Goal: Task Accomplishment & Management: Use online tool/utility

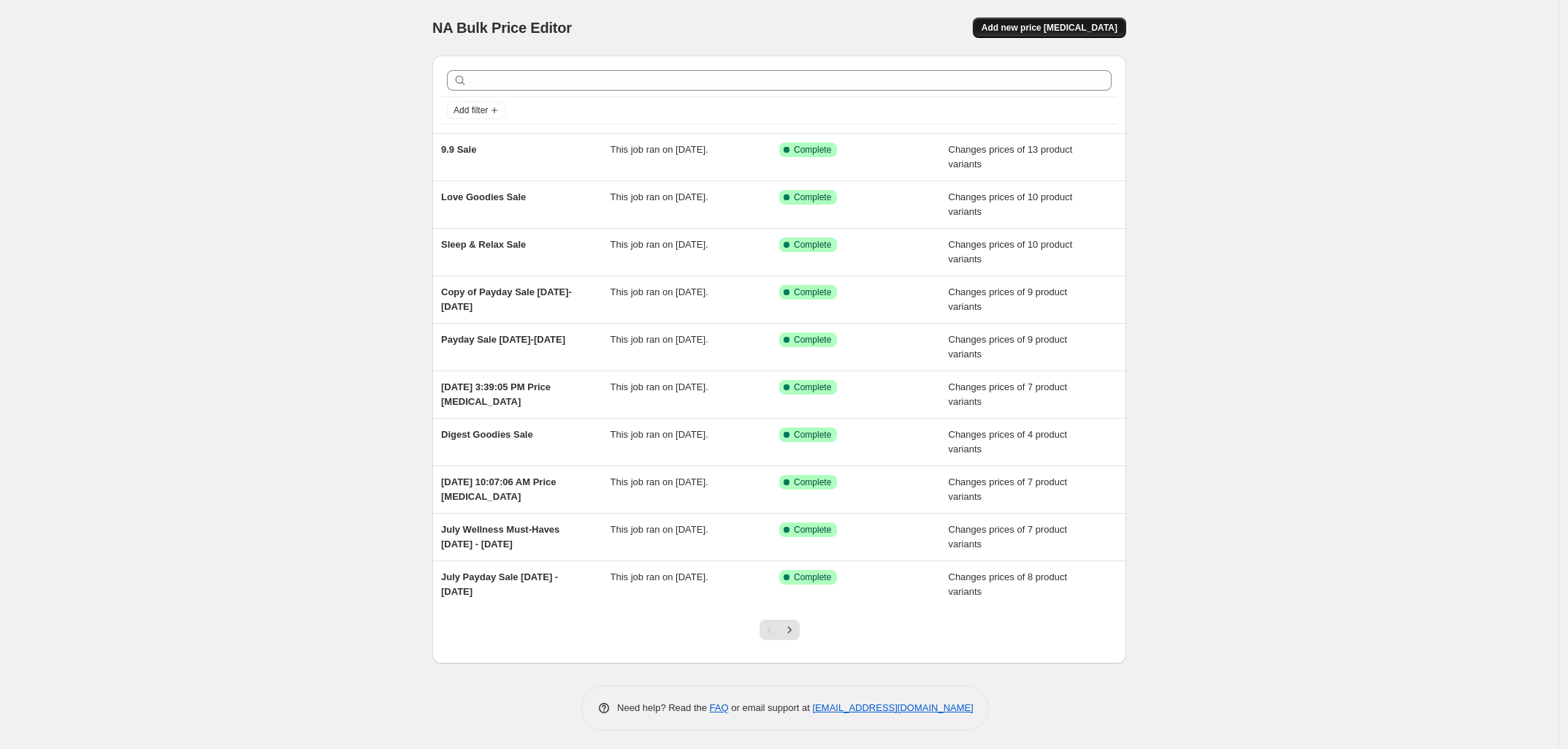
click at [1100, 25] on span "Add new price [MEDICAL_DATA]" at bounding box center [1050, 27] width 136 height 12
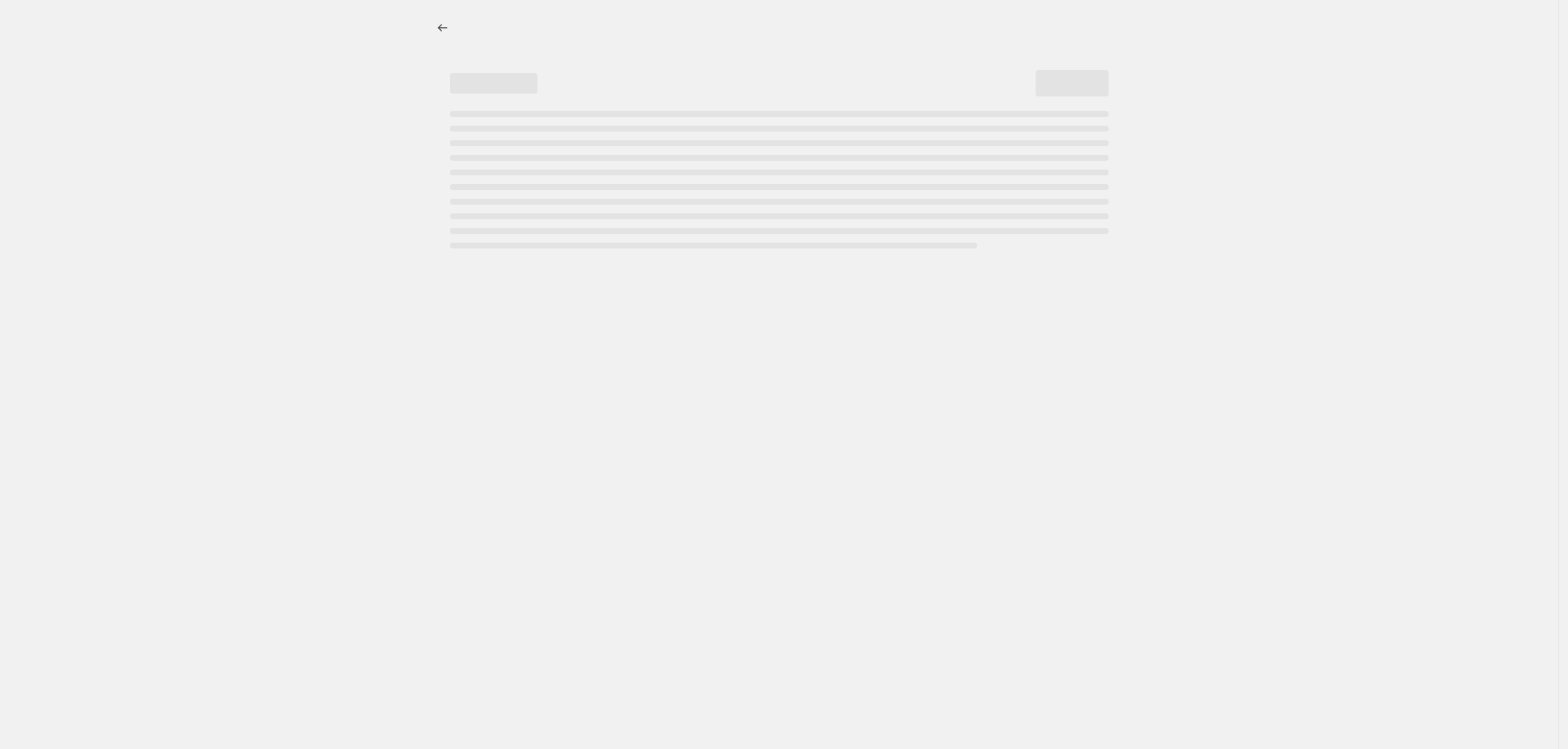
select select "percentage"
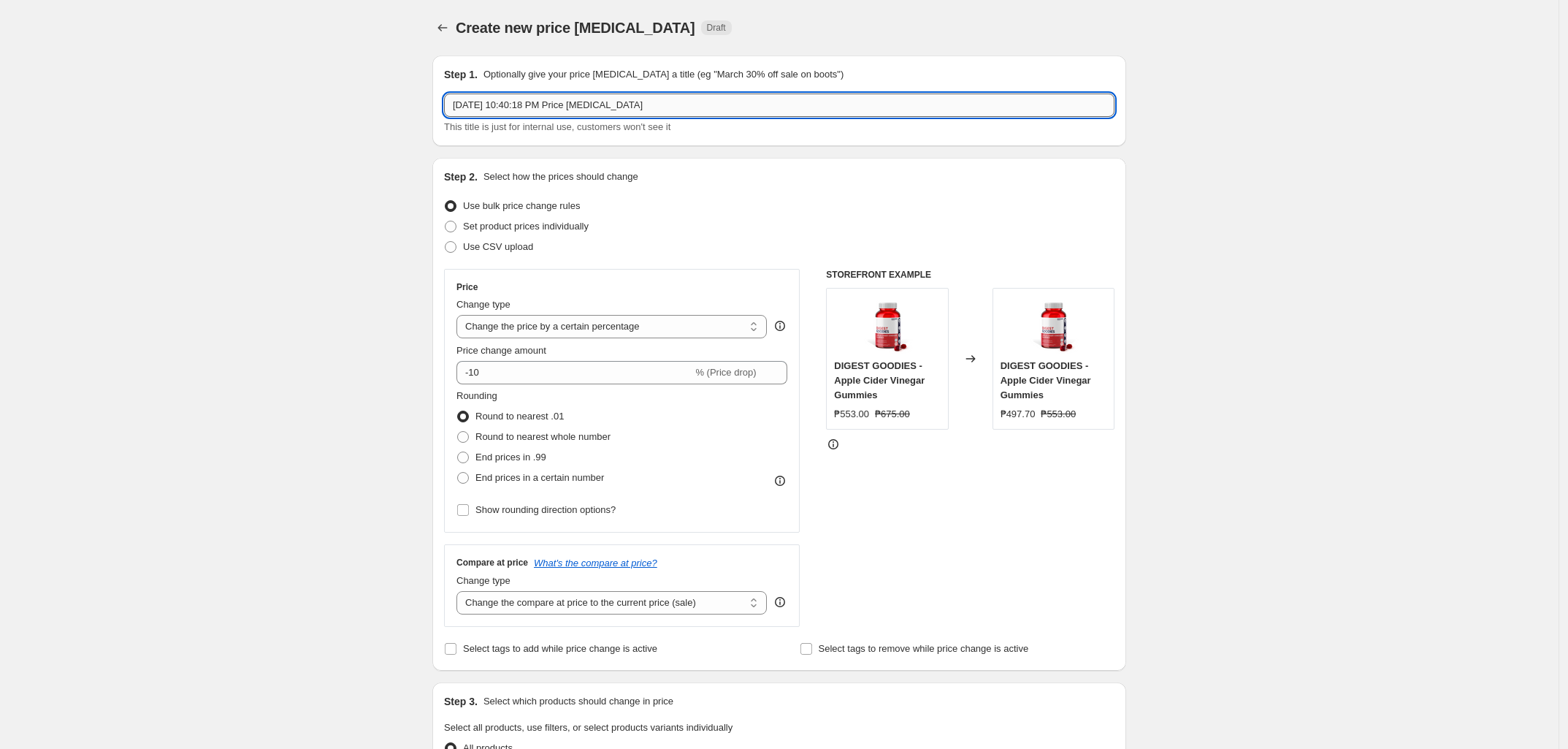
click at [560, 99] on input "[DATE] 10:40:18 PM Price [MEDICAL_DATA]" at bounding box center [779, 105] width 671 height 24
drag, startPoint x: 655, startPoint y: 98, endPoint x: 439, endPoint y: 94, distance: 216.0
click at [439, 94] on div "Step 1. Optionally give your price [MEDICAL_DATA] a title (eg "March 30% off sa…" at bounding box center [779, 101] width 694 height 91
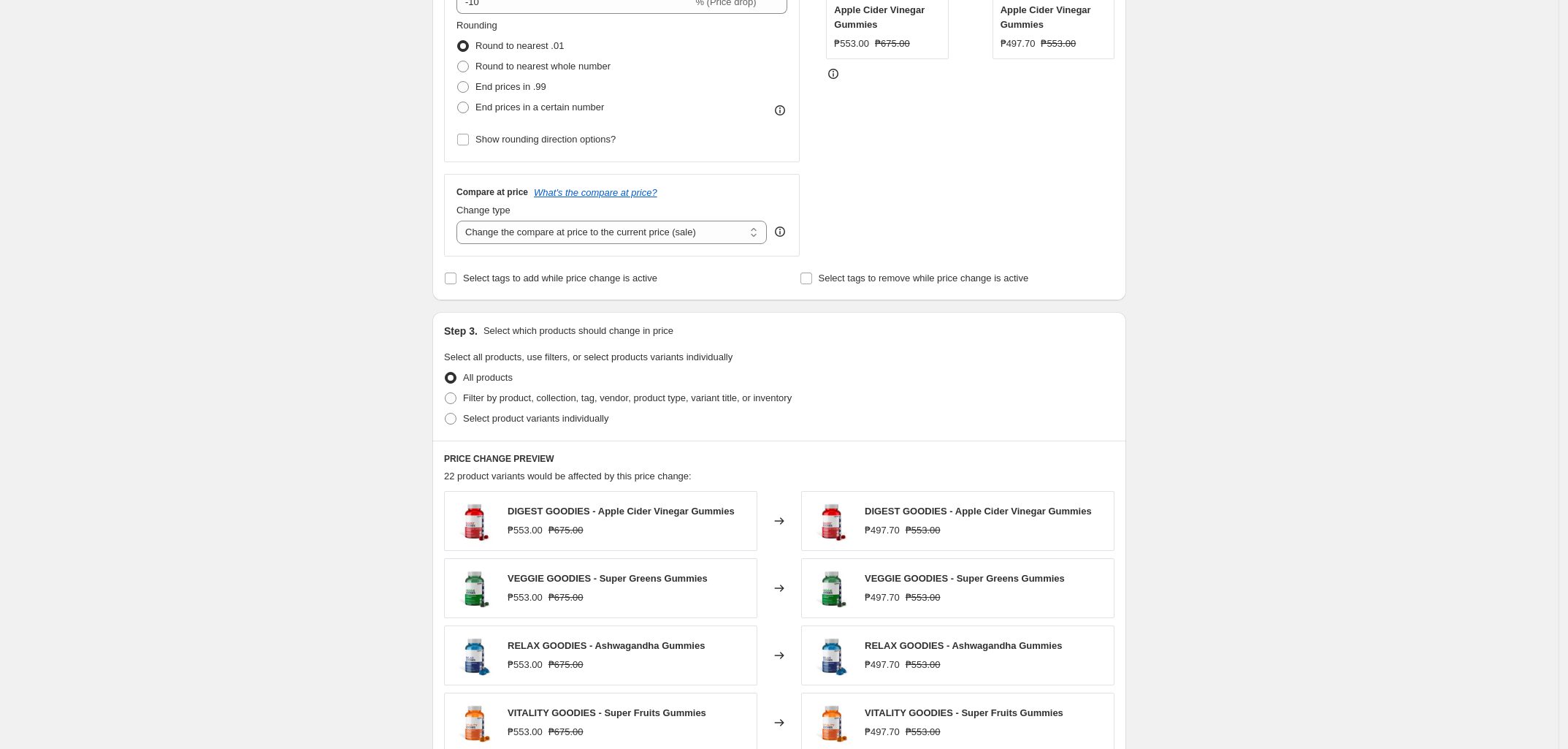
scroll to position [182, 0]
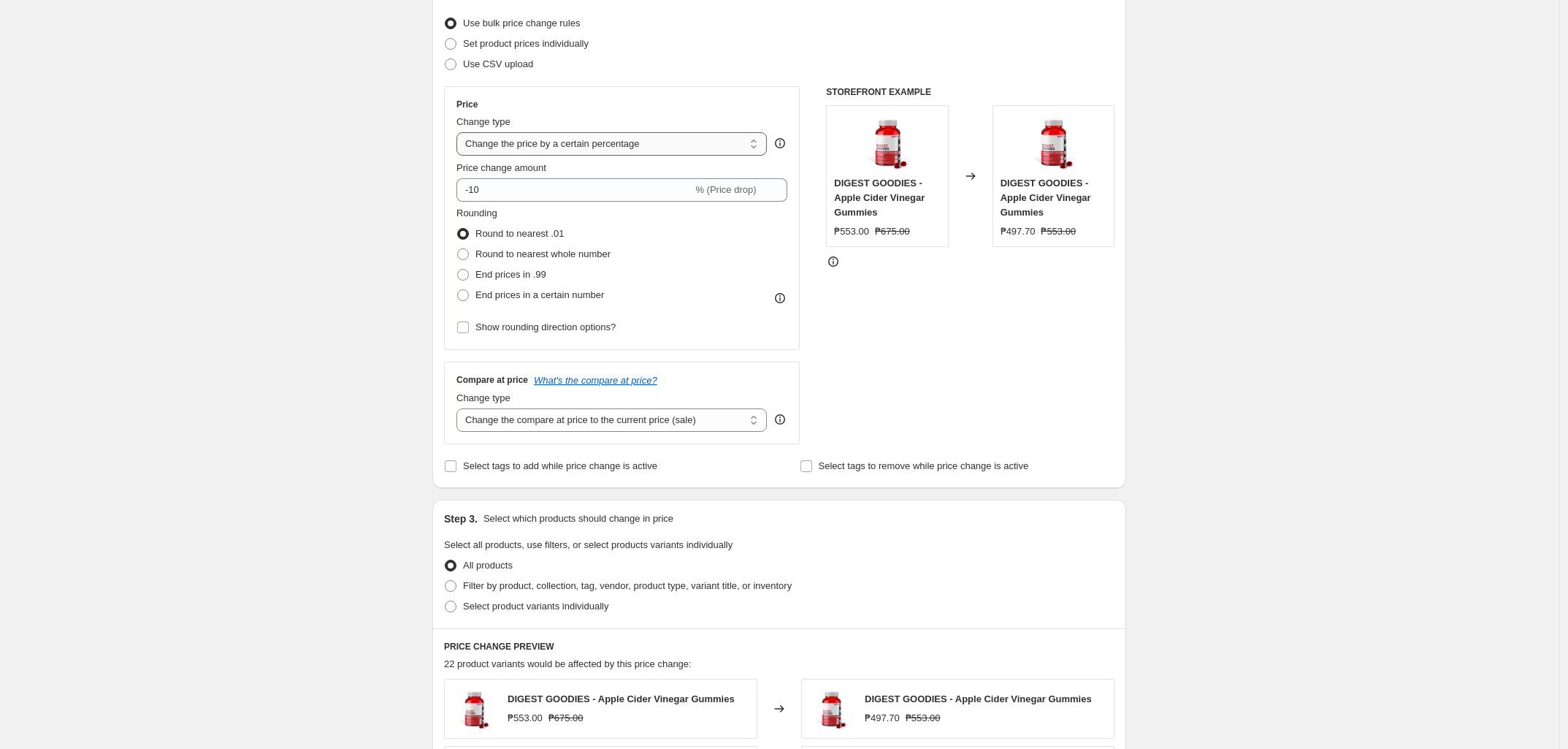
type input "Monthly Must-Haves Price Change"
click at [603, 148] on select "Change the price to a certain amount Change the price by a certain amount Chang…" at bounding box center [612, 144] width 311 height 24
select select "to"
click at [461, 133] on select "Change the price to a certain amount Change the price by a certain amount Chang…" at bounding box center [612, 144] width 311 height 24
type input "80.00"
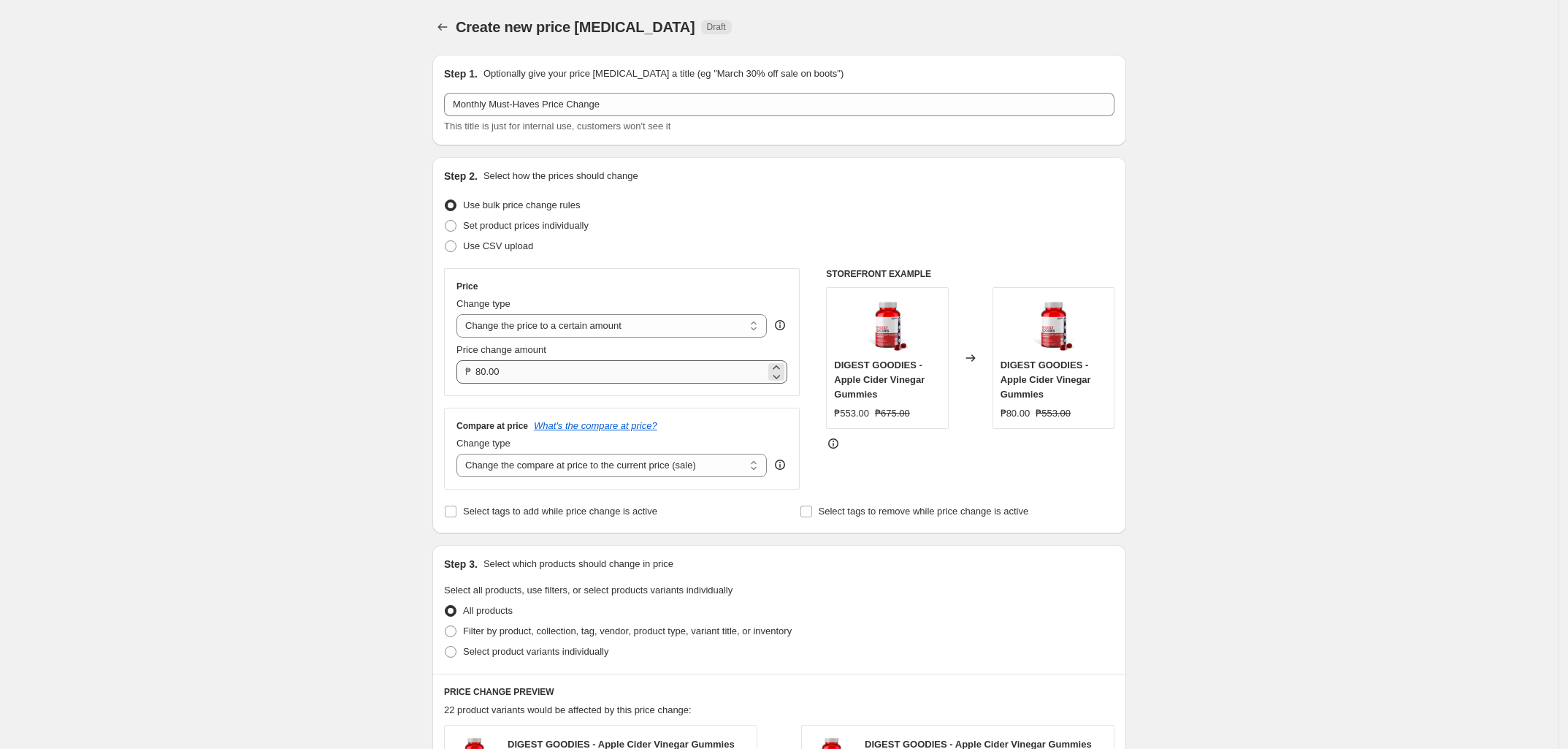
scroll to position [0, 0]
click at [545, 226] on span "Set product prices individually" at bounding box center [526, 226] width 125 height 11
click at [446, 222] on input "Set product prices individually" at bounding box center [445, 221] width 1 height 1
radio input "true"
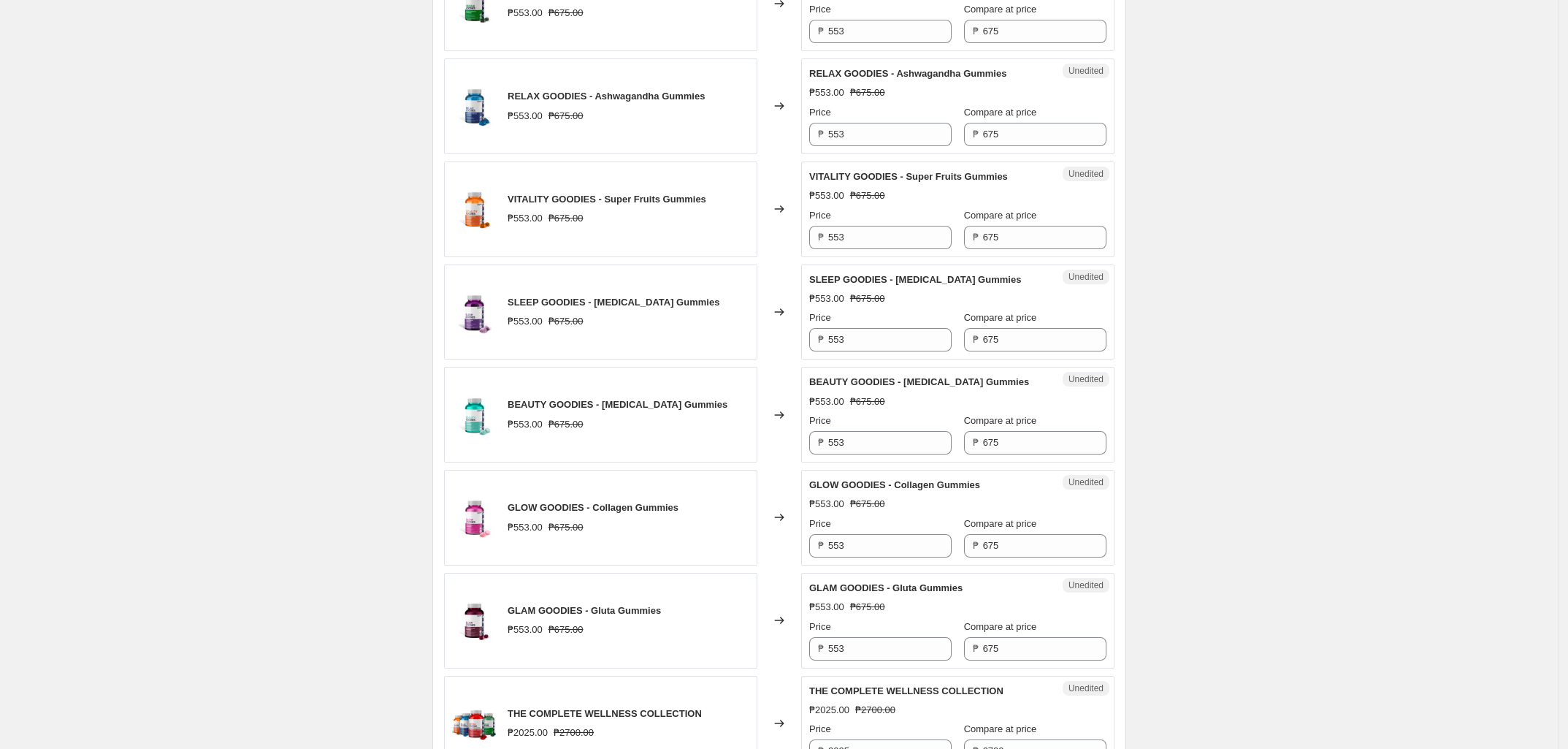
scroll to position [1004, 0]
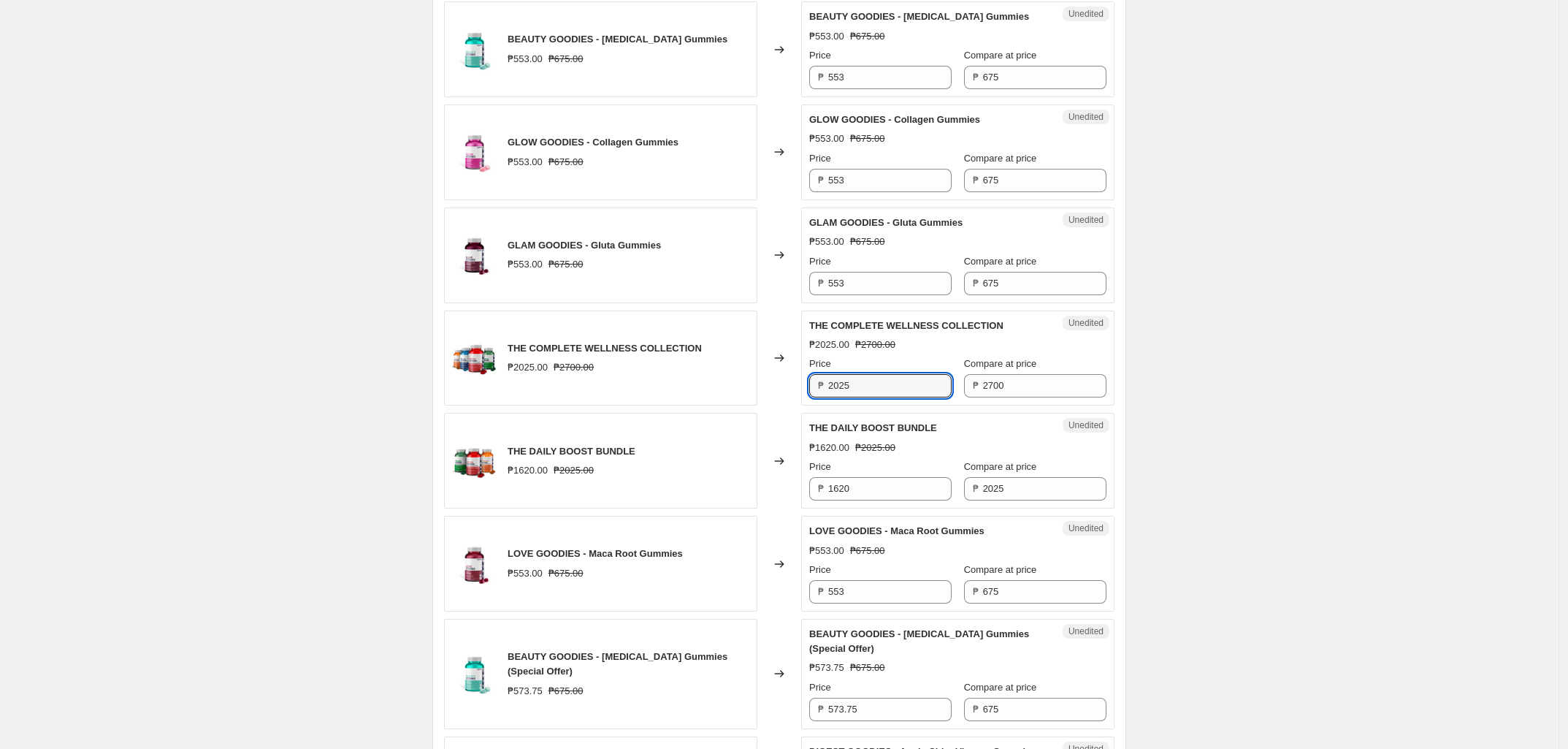
drag, startPoint x: 868, startPoint y: 404, endPoint x: 802, endPoint y: 398, distance: 66.3
click at [800, 399] on div "THE COMPLETE WELLNESS COLLECTION ₱2025.00 ₱2700.00 Changed to Unedited THE COMP…" at bounding box center [779, 358] width 671 height 95
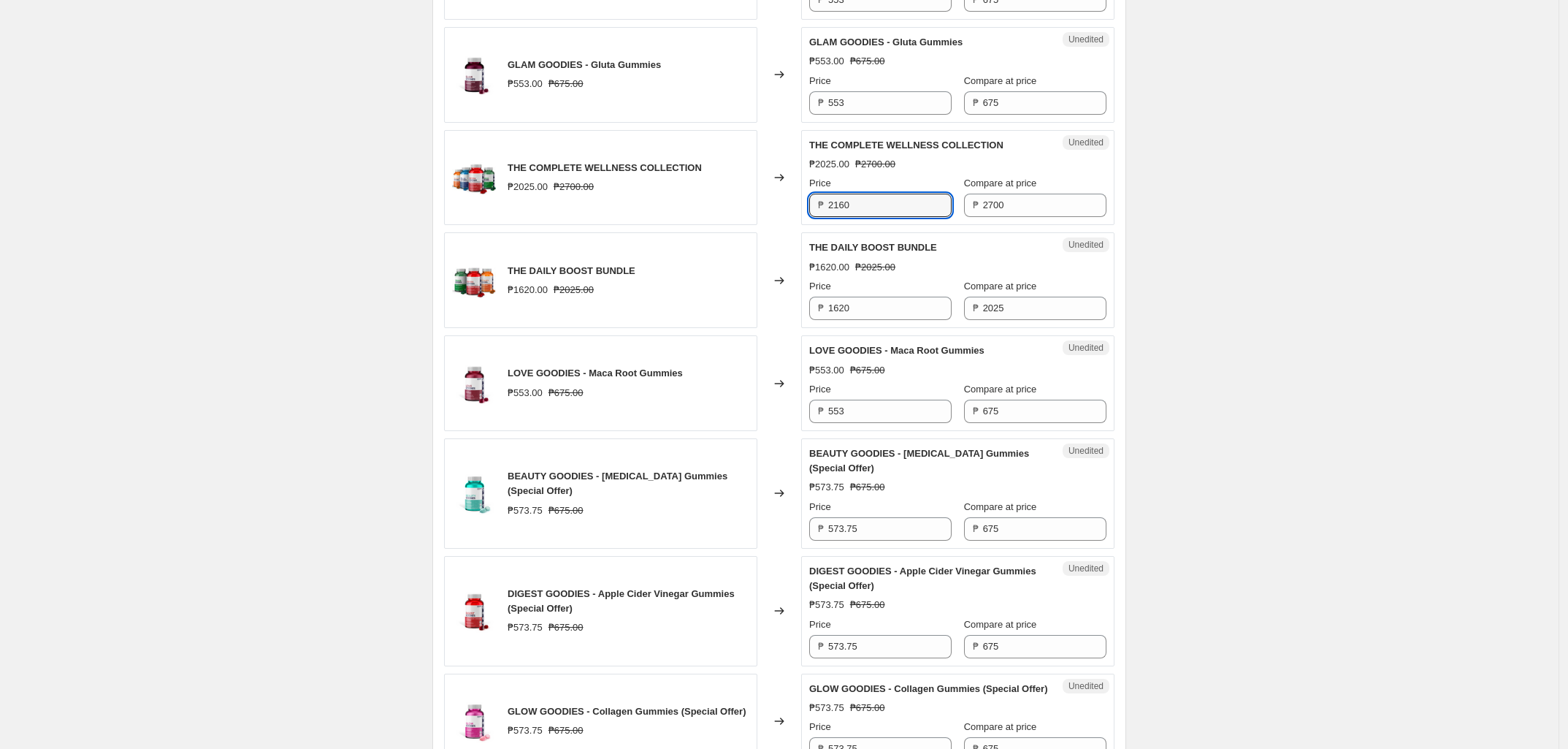
scroll to position [1187, 0]
type input "2160"
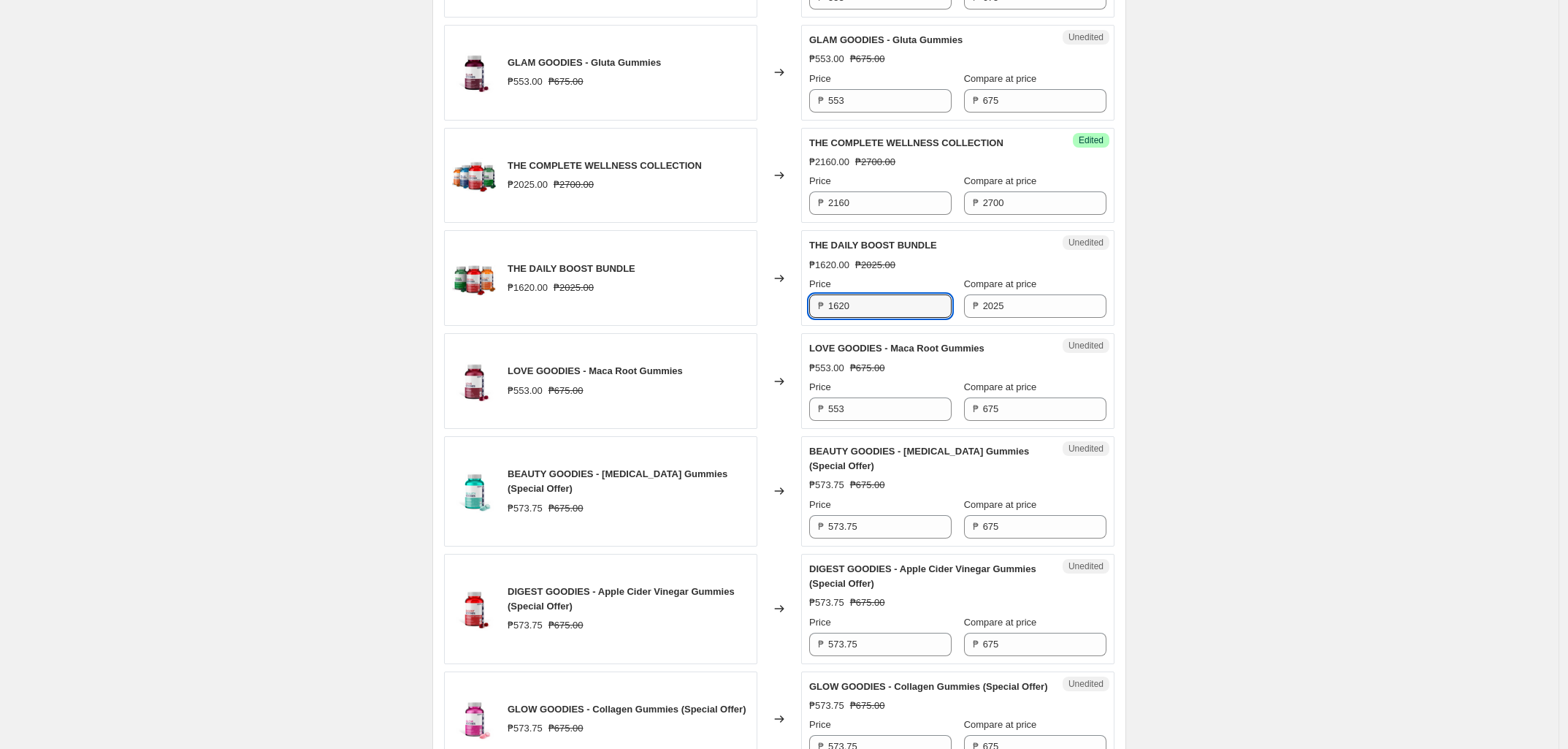
drag, startPoint x: 867, startPoint y: 326, endPoint x: 798, endPoint y: 323, distance: 69.1
click at [800, 323] on div "THE DAILY BOOST BUNDLE ₱1620.00 ₱2025.00 Changed to Unedited THE DAILY BOOST BU…" at bounding box center [779, 277] width 671 height 95
click at [892, 316] on input "1620" at bounding box center [890, 306] width 123 height 24
type input "1660"
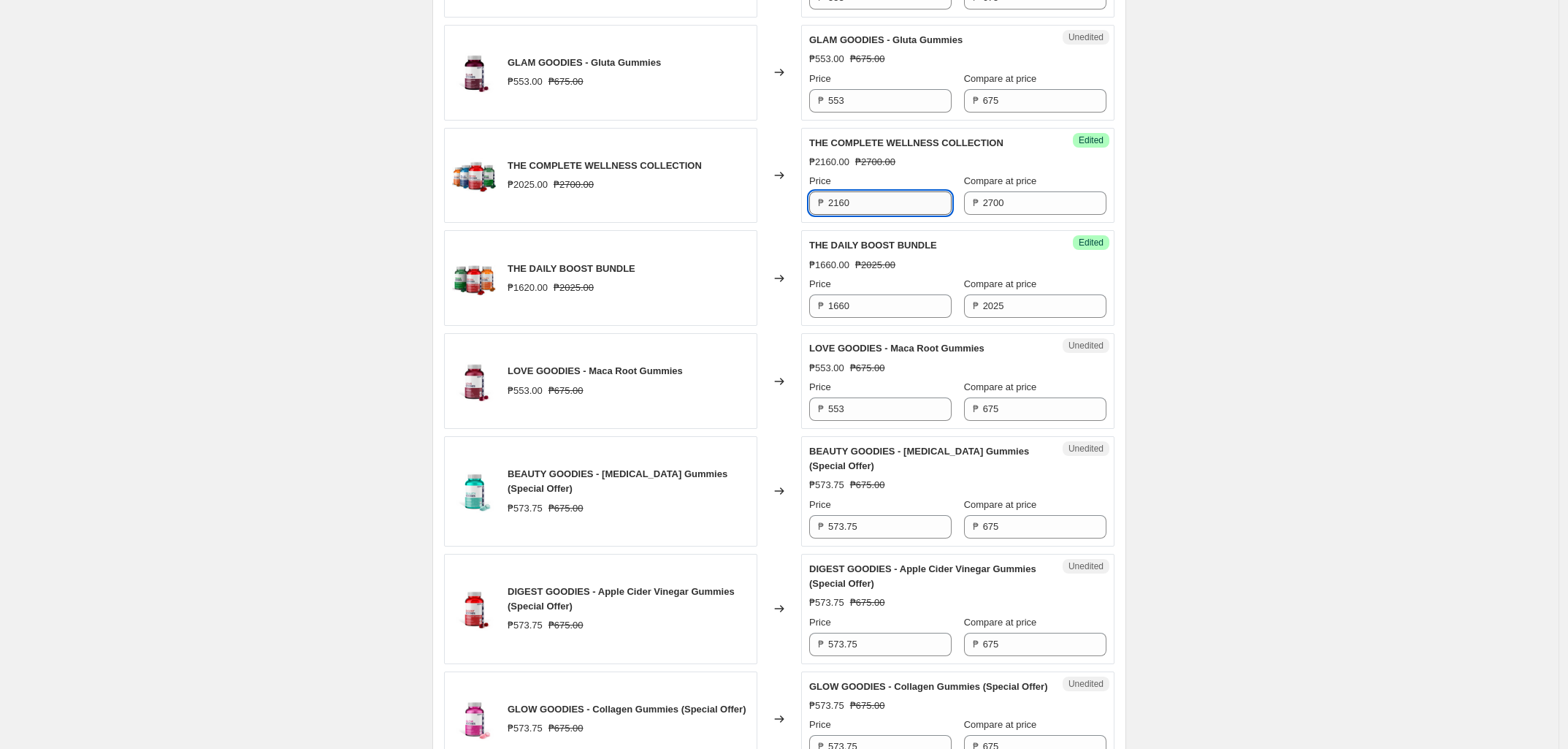
click at [892, 215] on input "2160" at bounding box center [890, 203] width 123 height 24
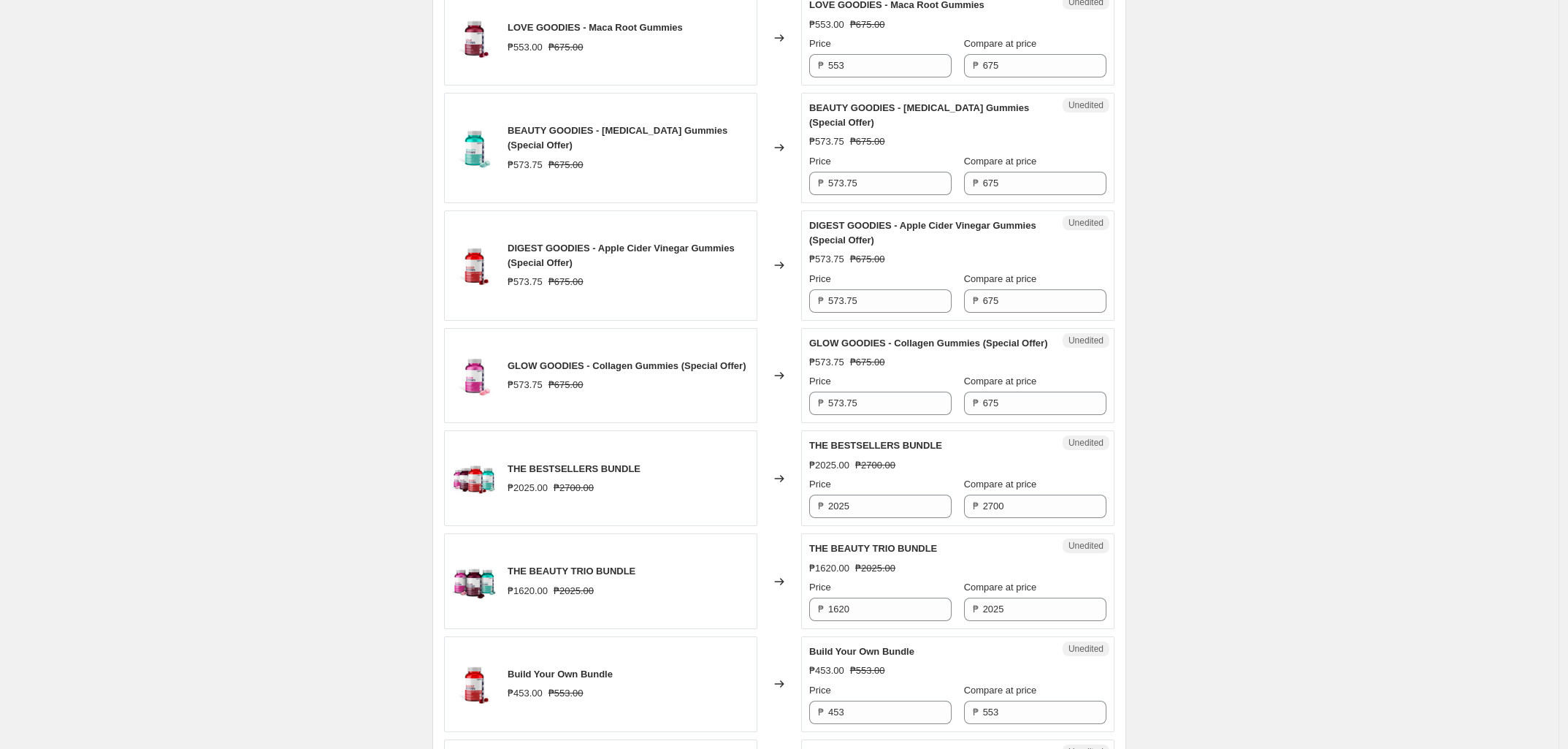
scroll to position [1552, 0]
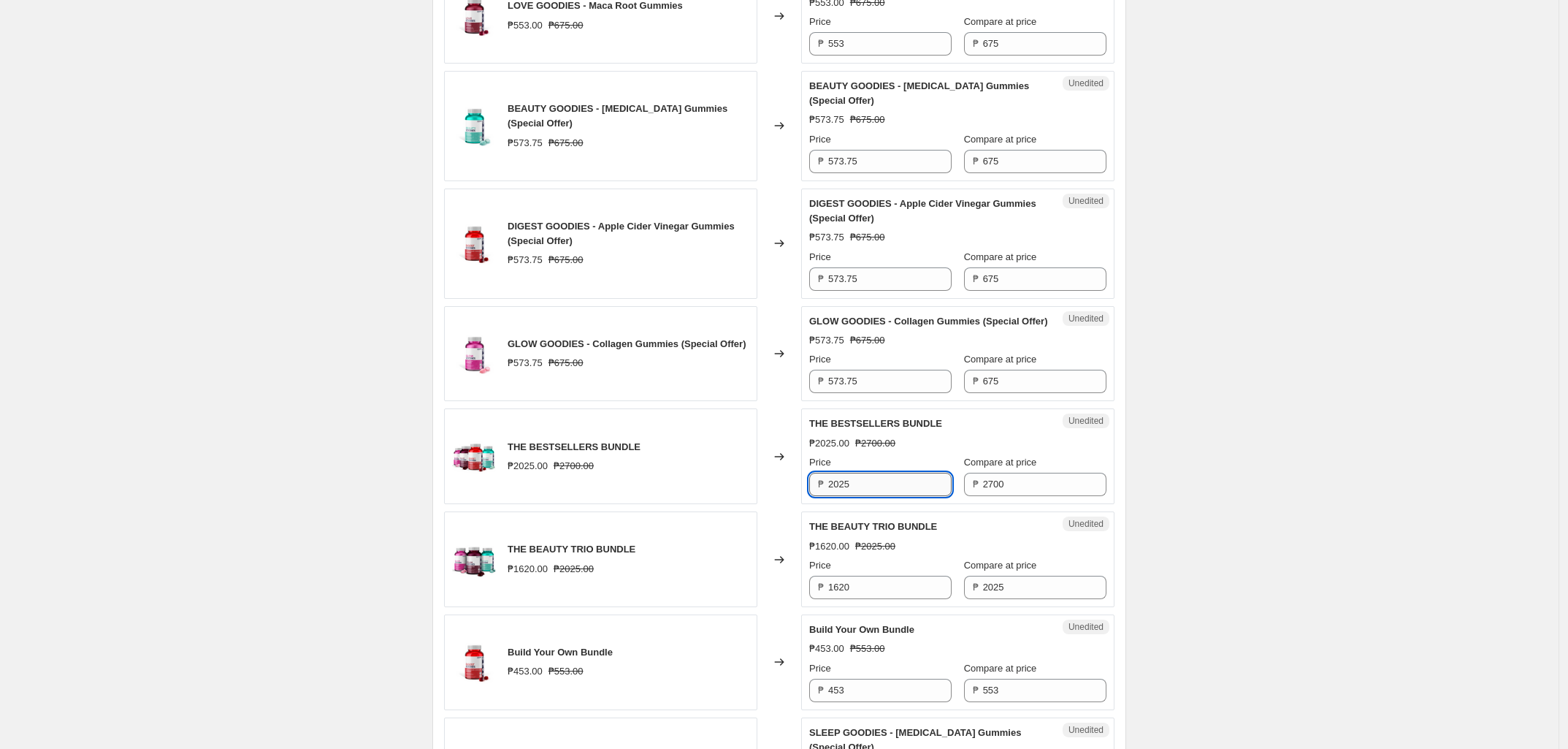
click at [869, 496] on input "2025" at bounding box center [890, 485] width 123 height 24
paste input "160"
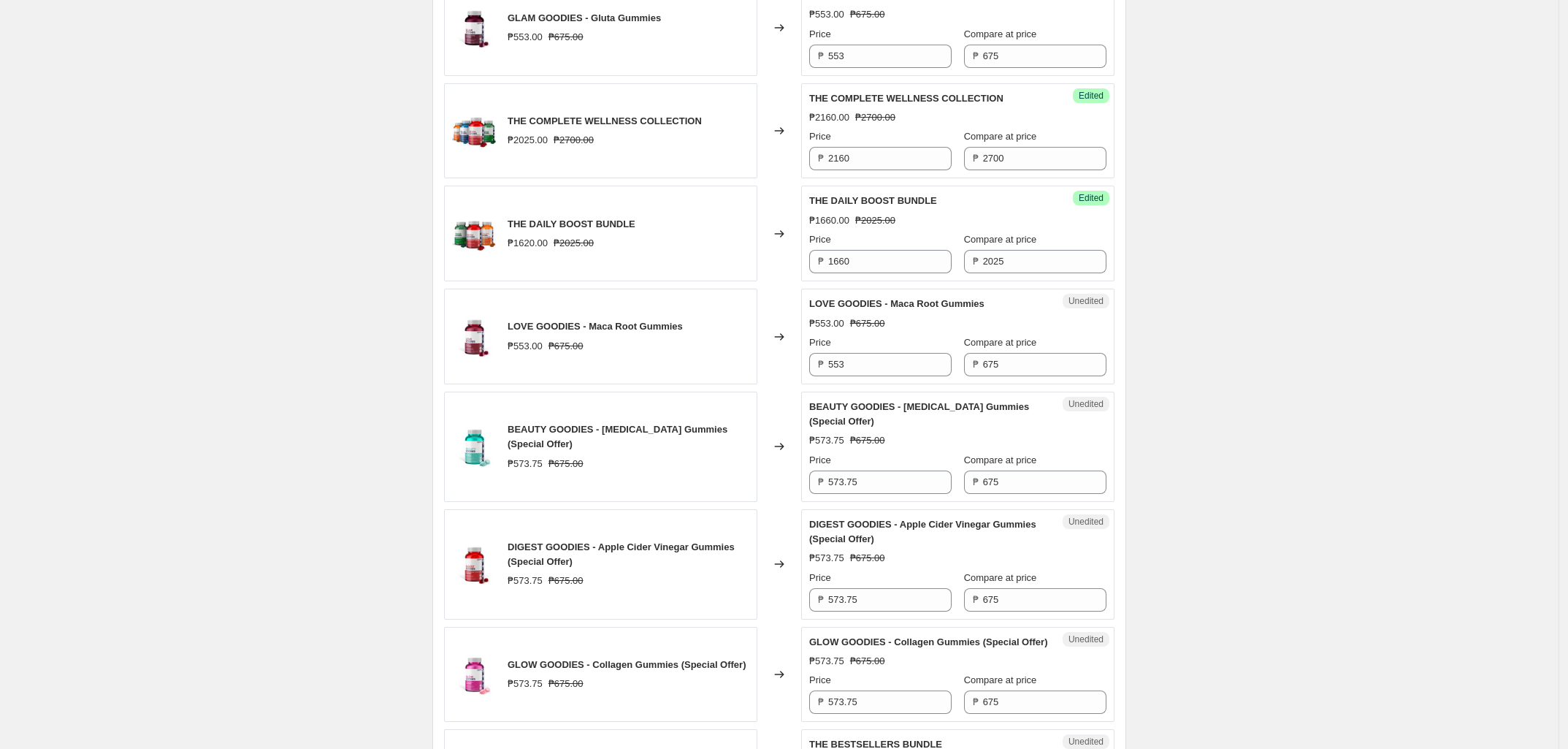
scroll to position [1187, 0]
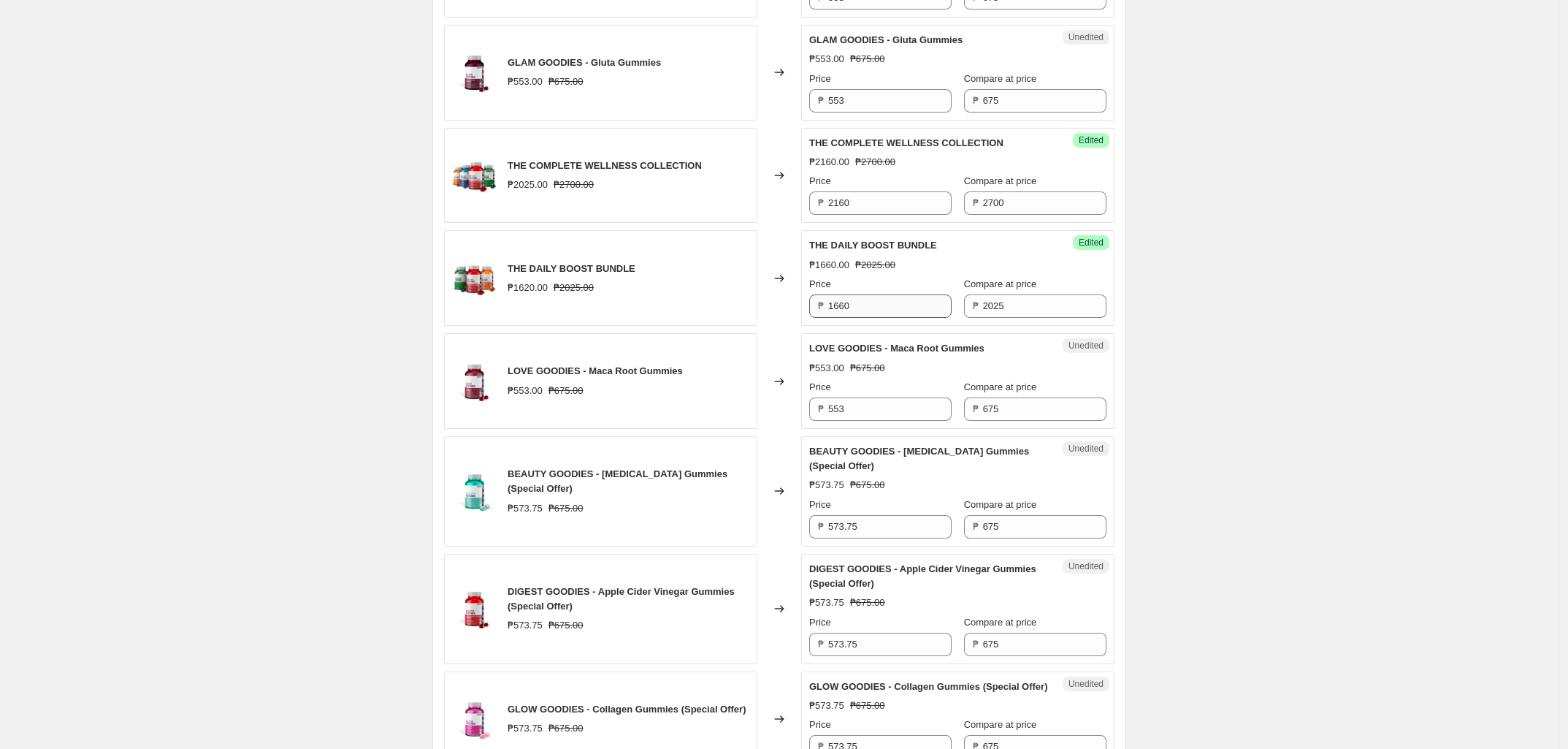
type input "2160"
click at [868, 318] on input "1660" at bounding box center [890, 306] width 123 height 24
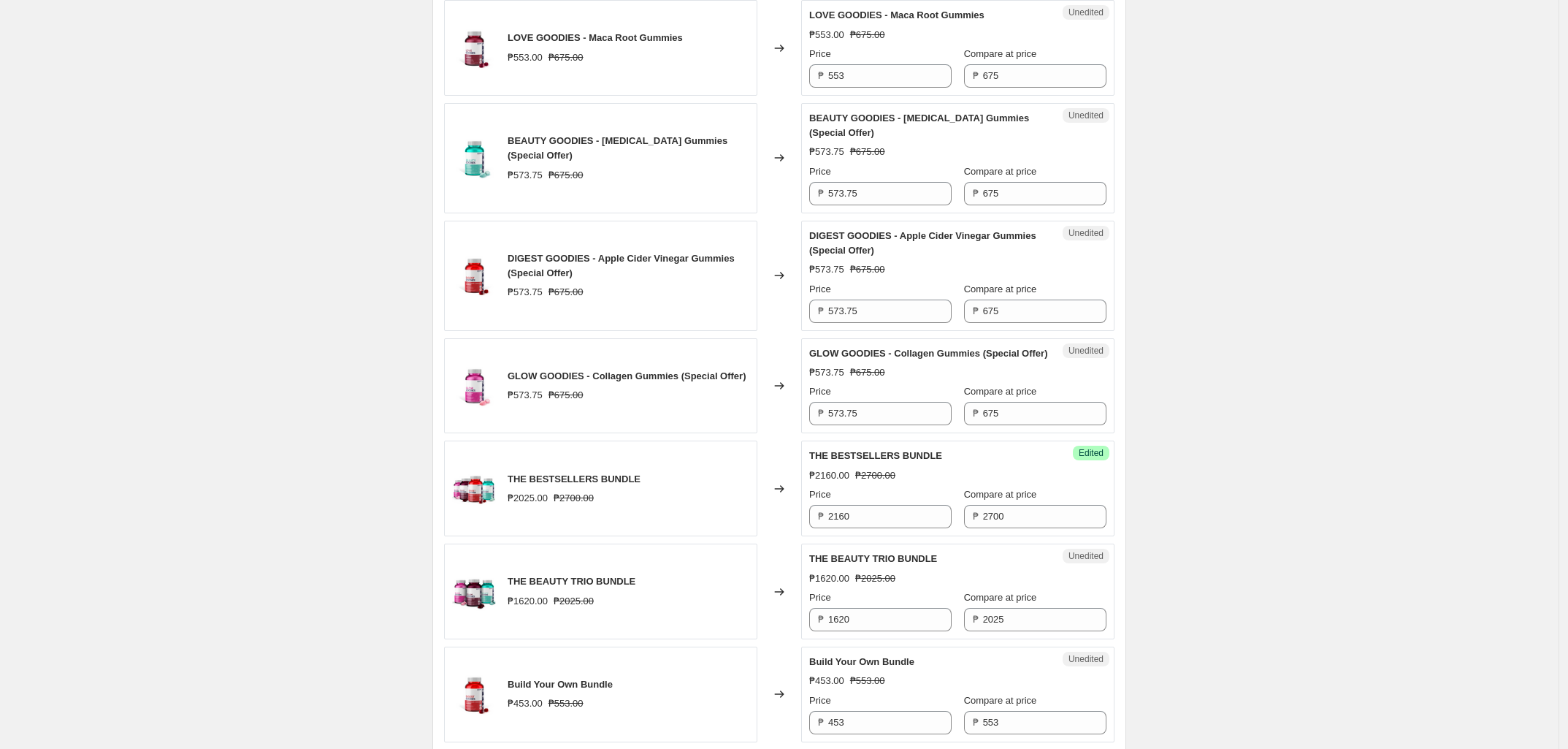
scroll to position [1552, 0]
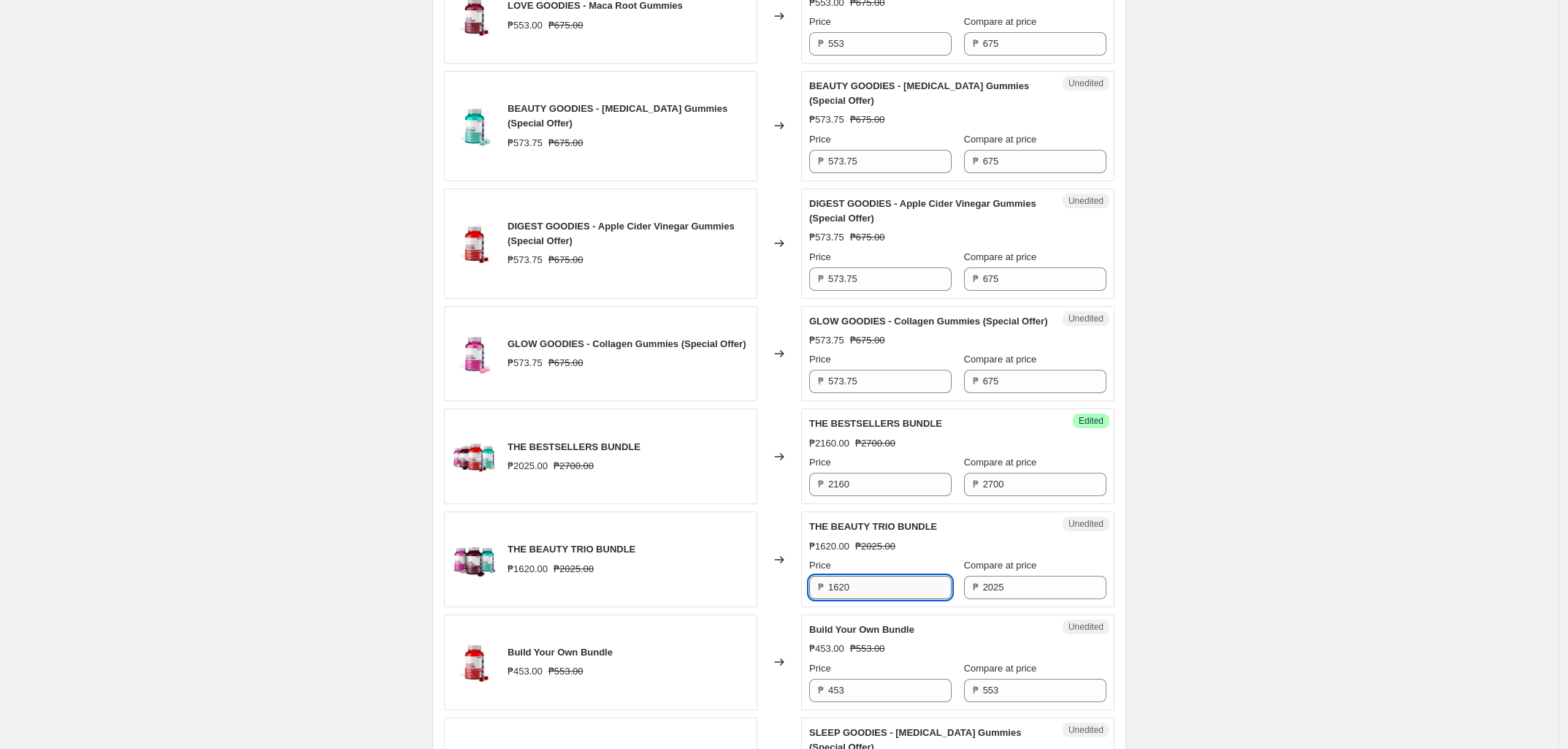
click at [882, 599] on input "1620" at bounding box center [890, 587] width 123 height 24
click at [880, 599] on input "1620" at bounding box center [890, 587] width 123 height 24
paste input "6"
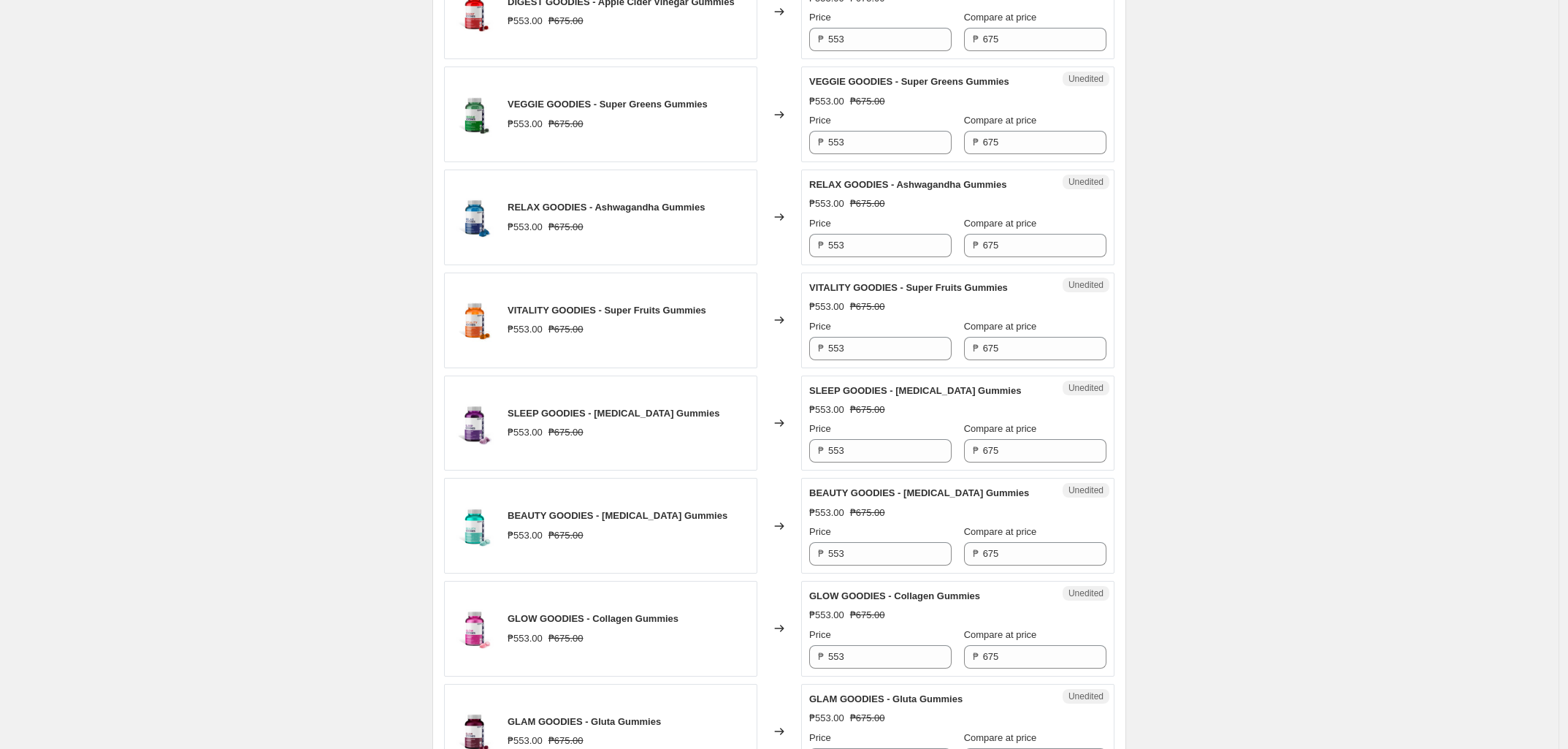
scroll to position [422, 0]
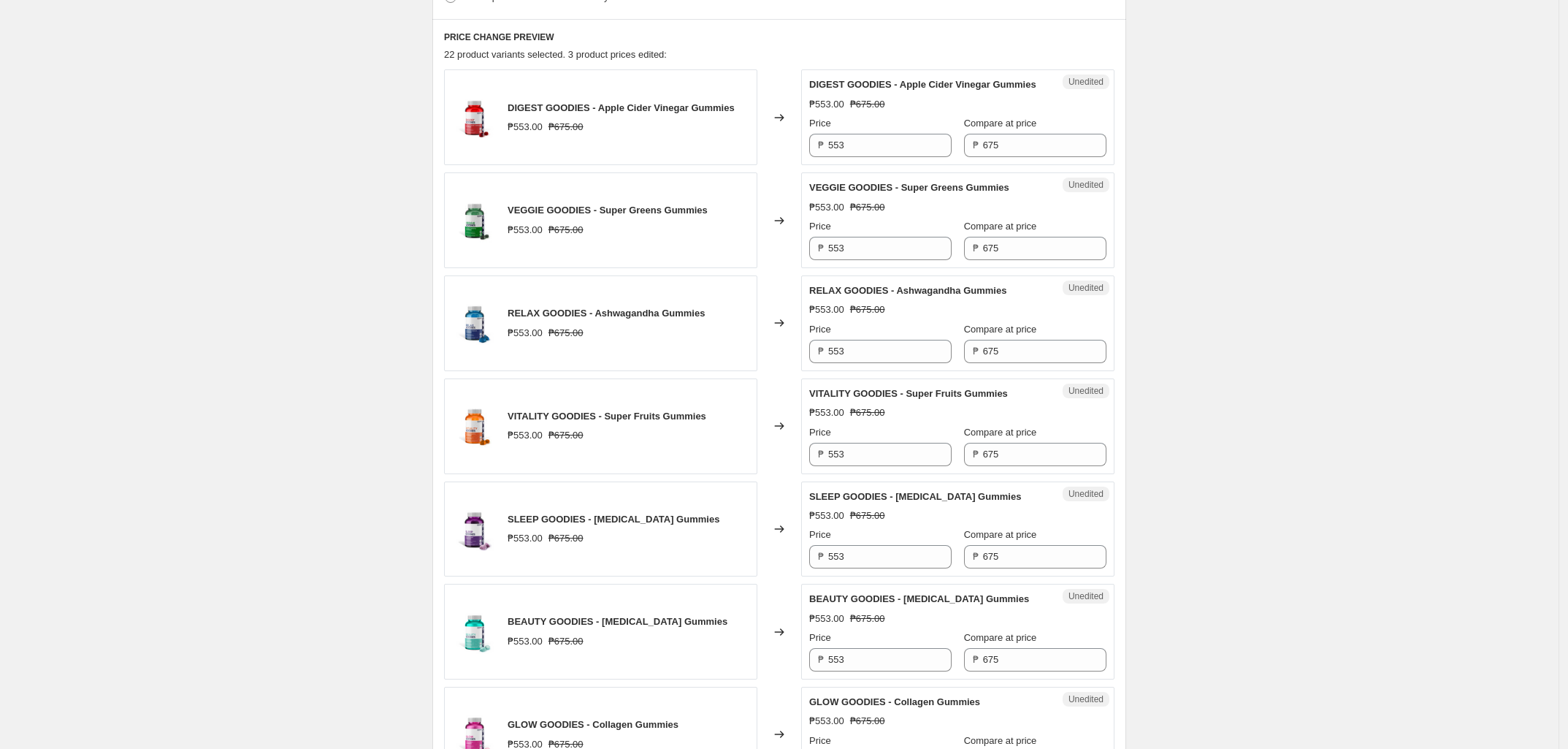
type input "1660"
click at [875, 157] on input "553" at bounding box center [890, 145] width 123 height 24
paste input "40.00"
type input "540.00"
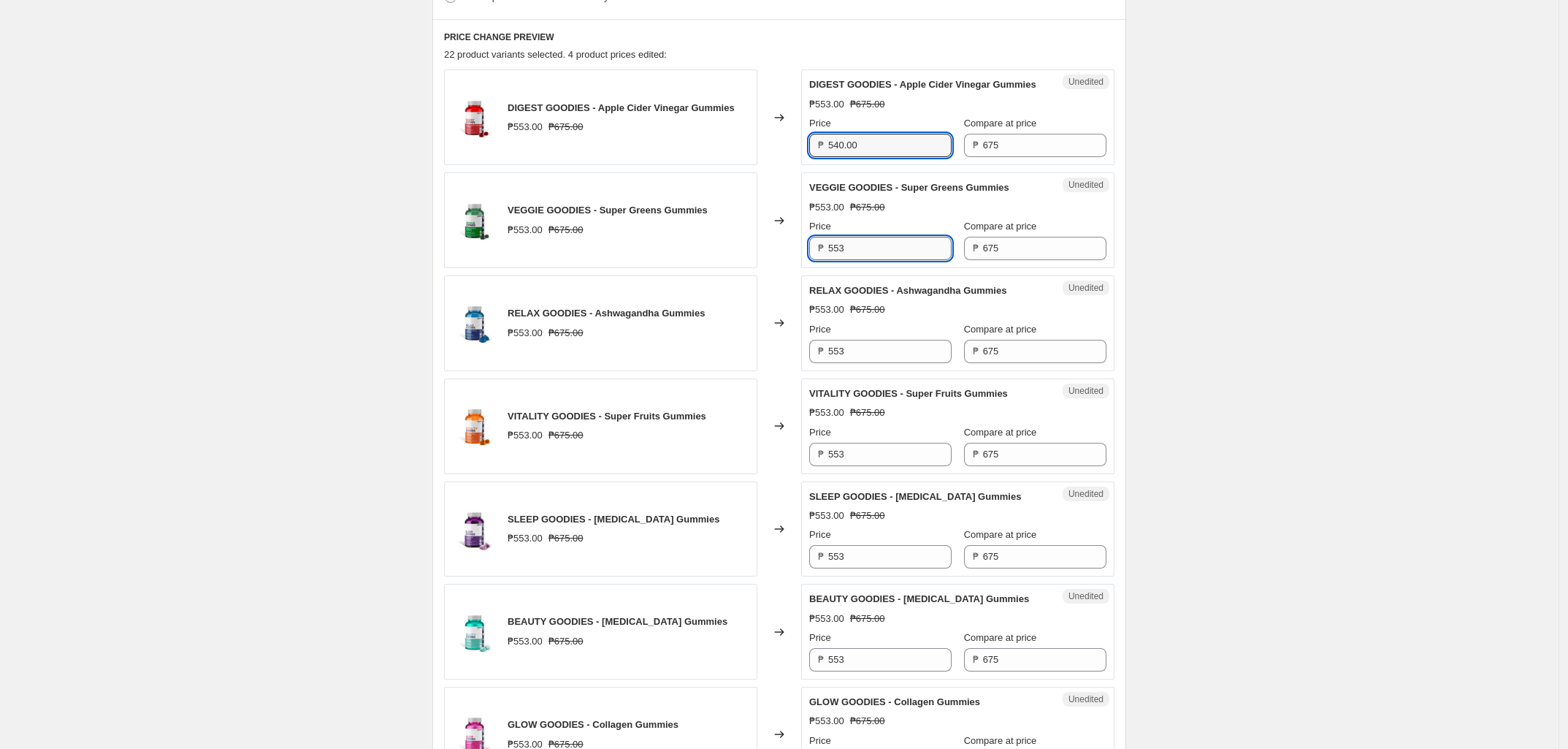
click at [866, 260] on input "553" at bounding box center [890, 249] width 123 height 24
paste input "40.00"
type input "540.00"
click at [873, 360] on input "553" at bounding box center [890, 351] width 123 height 24
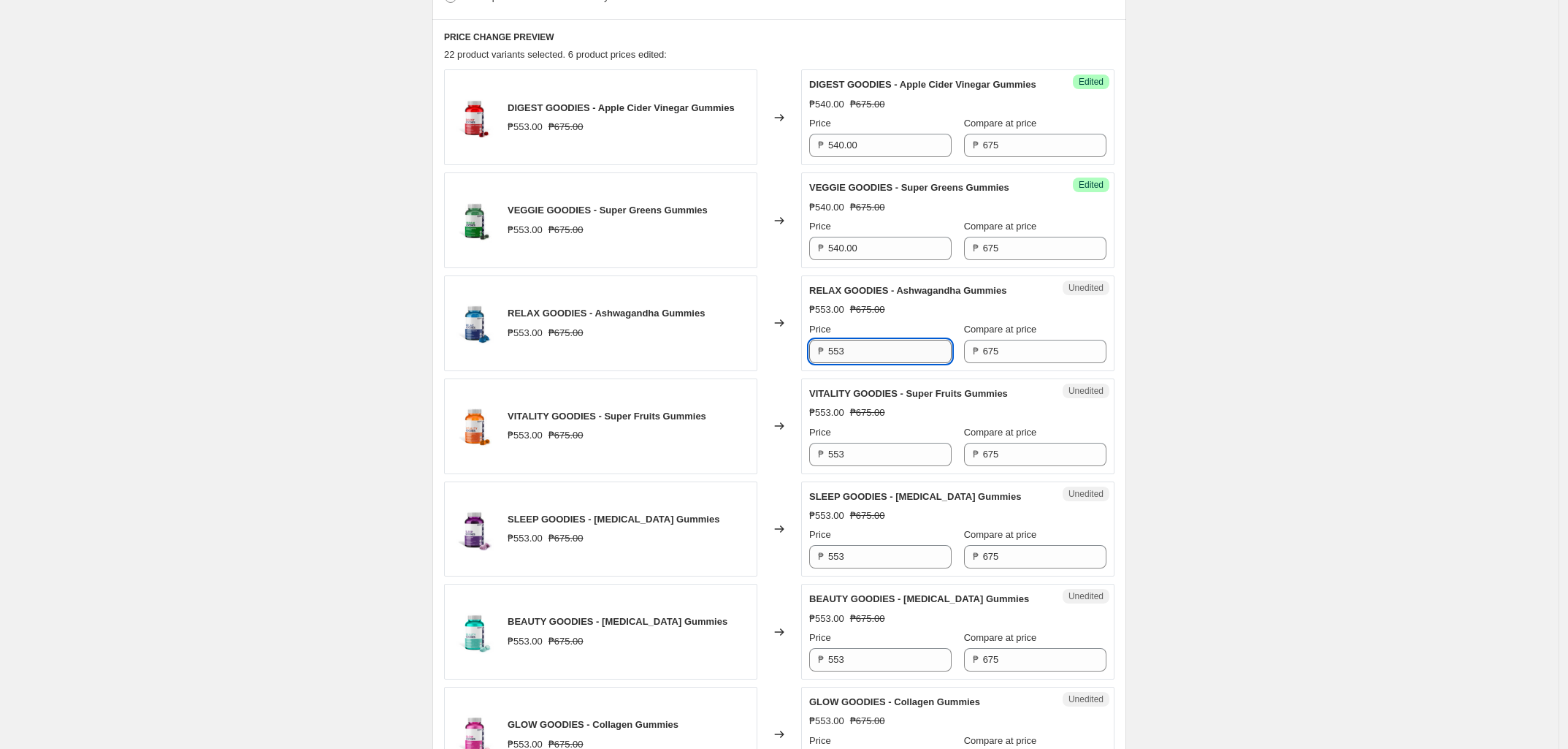
click at [873, 360] on input "553" at bounding box center [890, 351] width 123 height 24
paste input "40.00"
type input "540.00"
click at [859, 466] on input "553" at bounding box center [890, 455] width 123 height 24
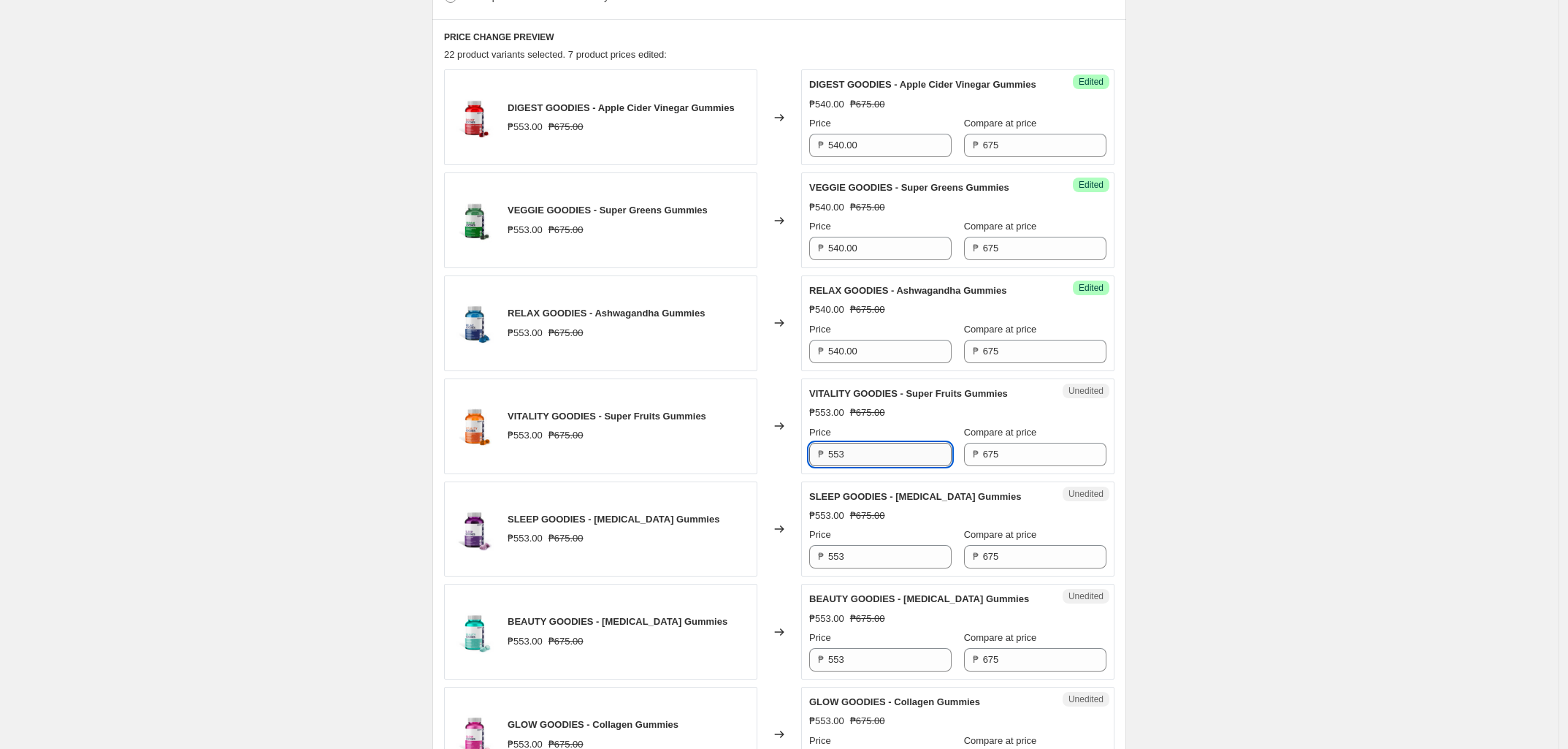
paste input "40.00"
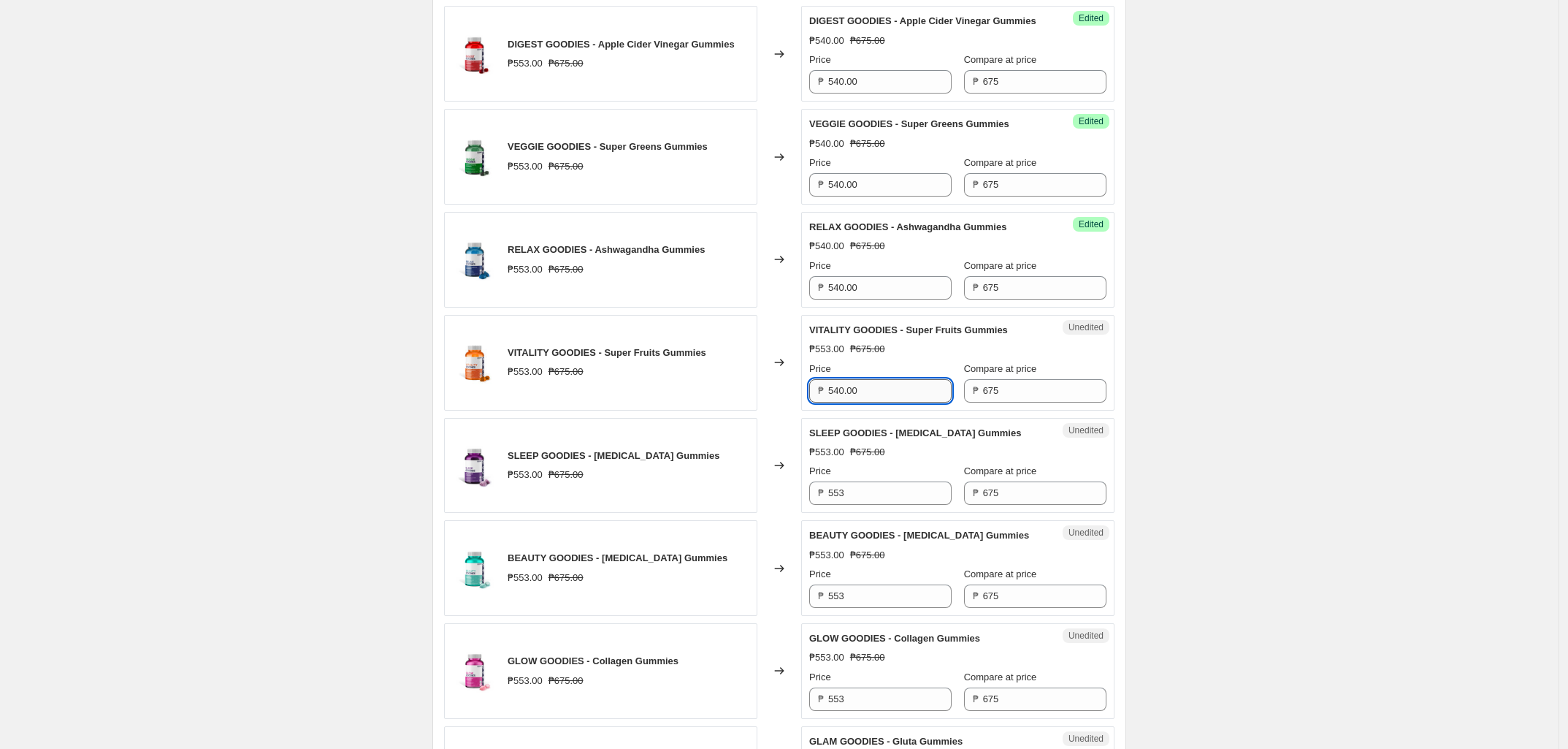
scroll to position [514, 0]
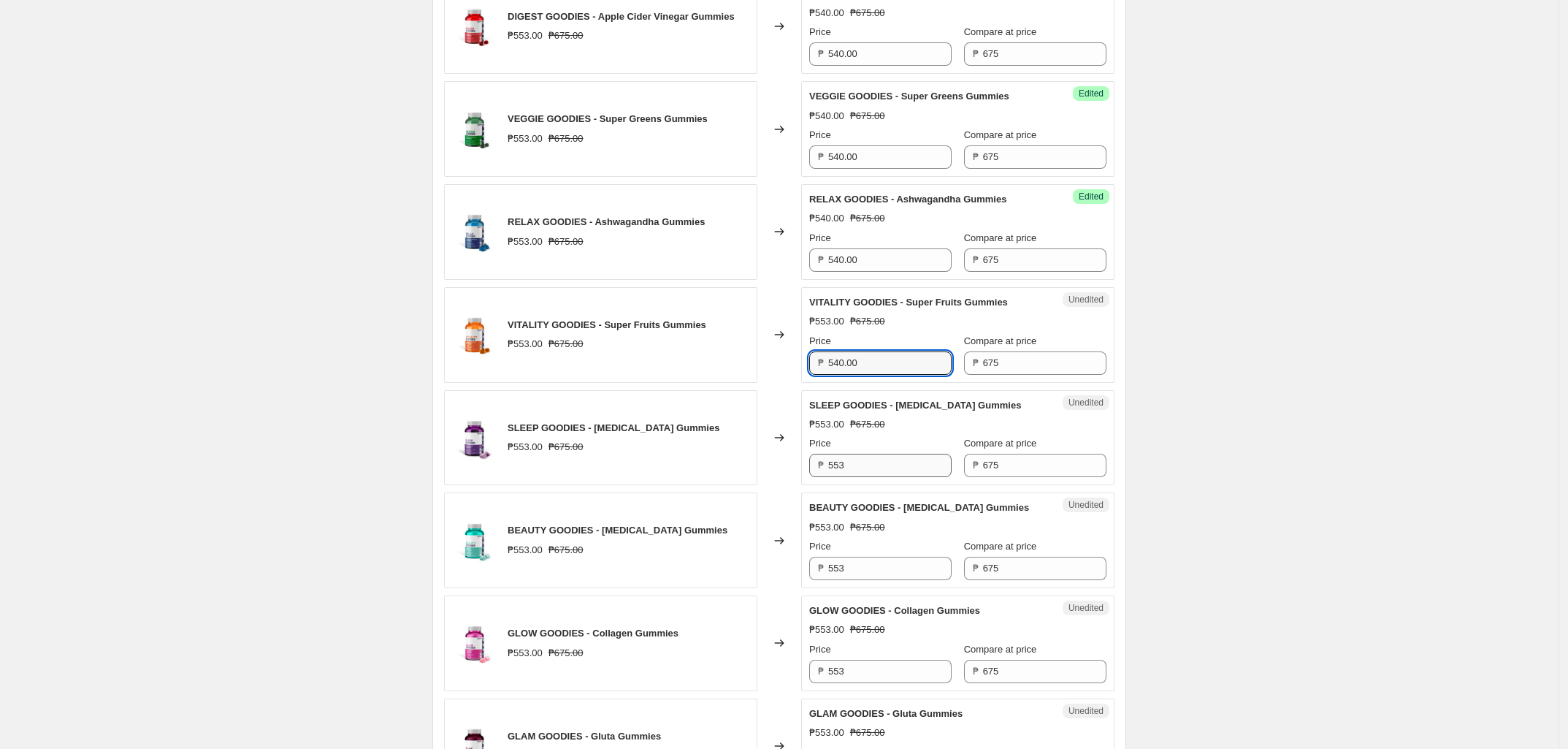
type input "540.00"
click at [863, 477] on input "553" at bounding box center [890, 466] width 123 height 24
paste input "40.00"
type input "540.00"
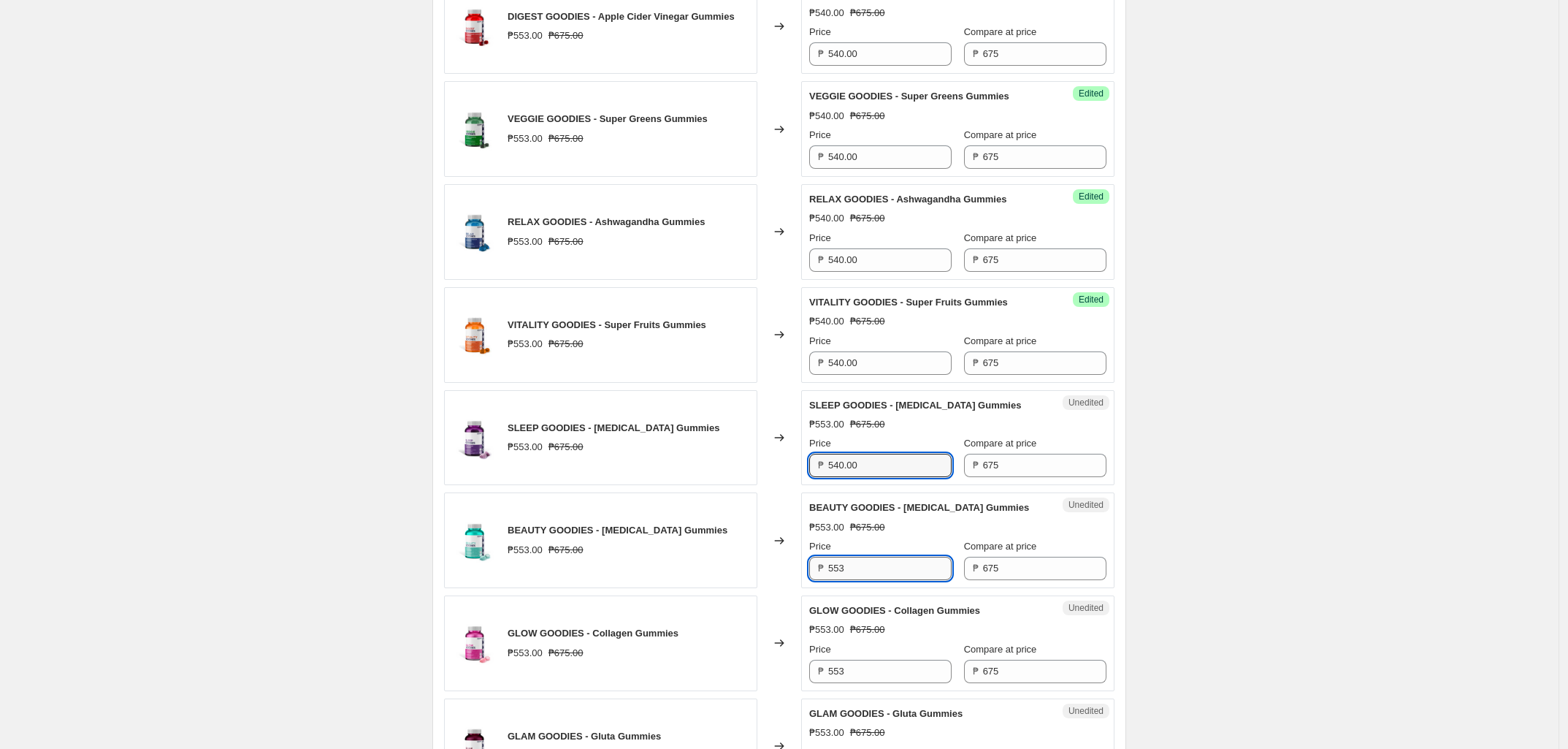
click at [869, 580] on input "553" at bounding box center [890, 568] width 123 height 24
paste input "40.00"
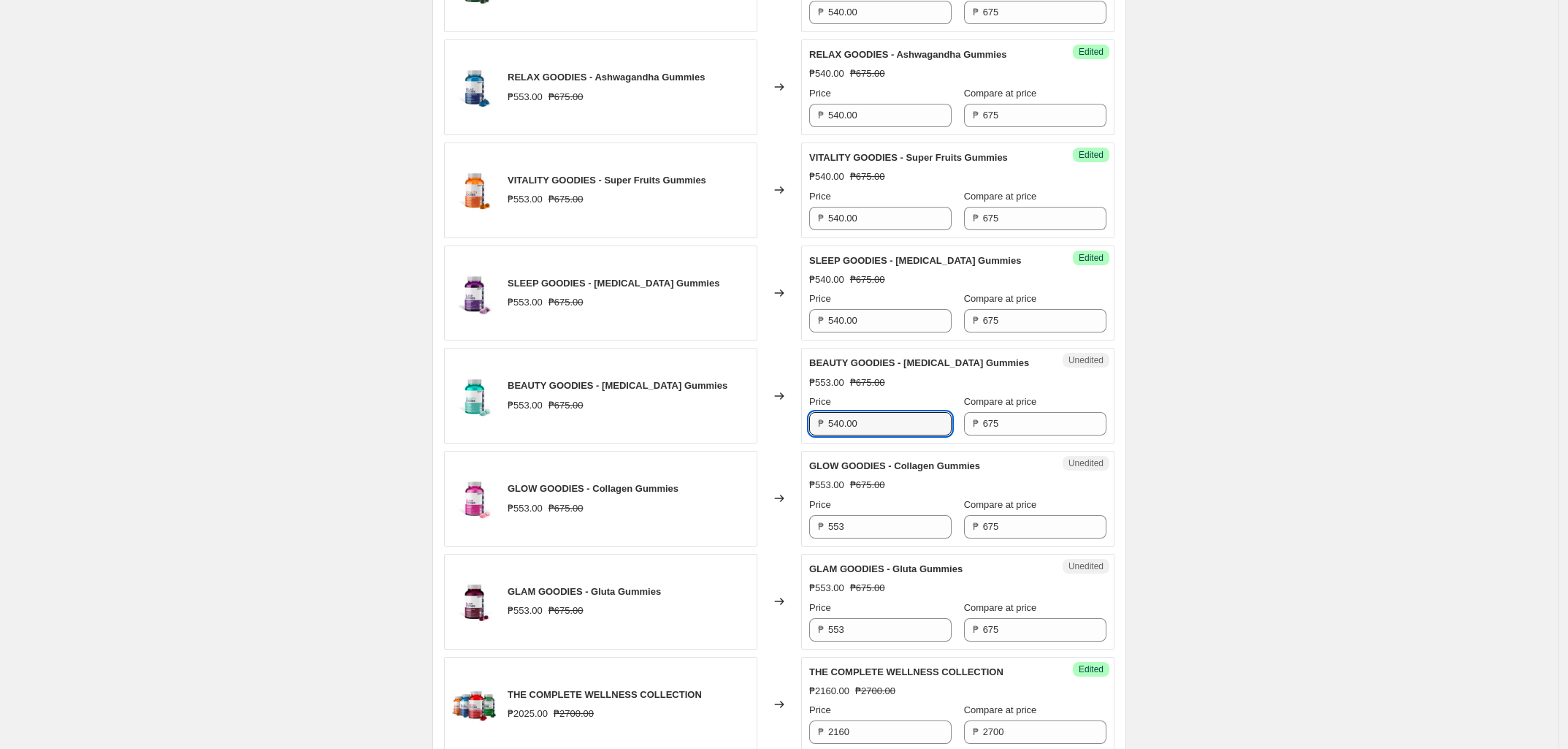
scroll to position [696, 0]
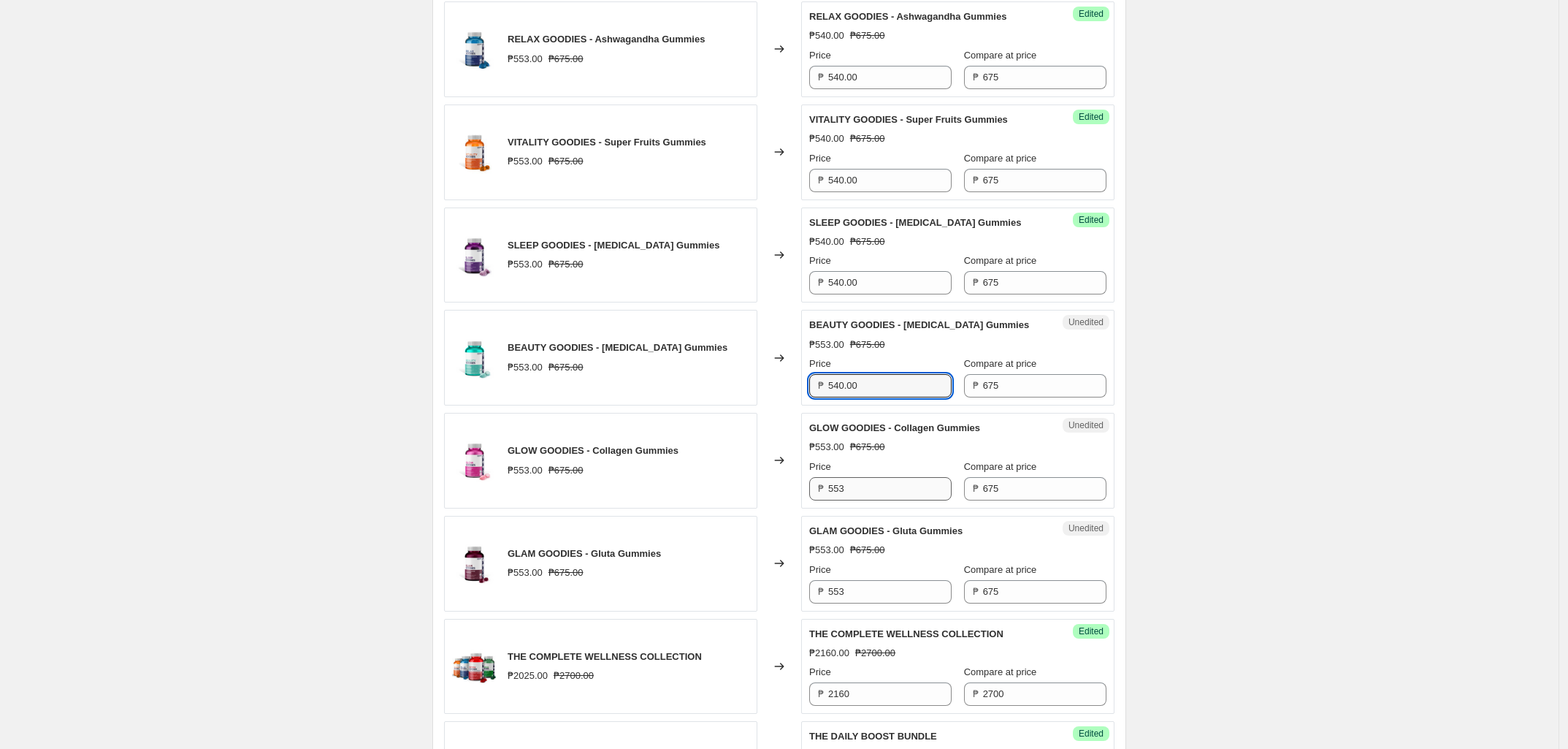
type input "540.00"
click at [863, 500] on input "553" at bounding box center [890, 488] width 123 height 24
paste input "40.00"
type input "540.00"
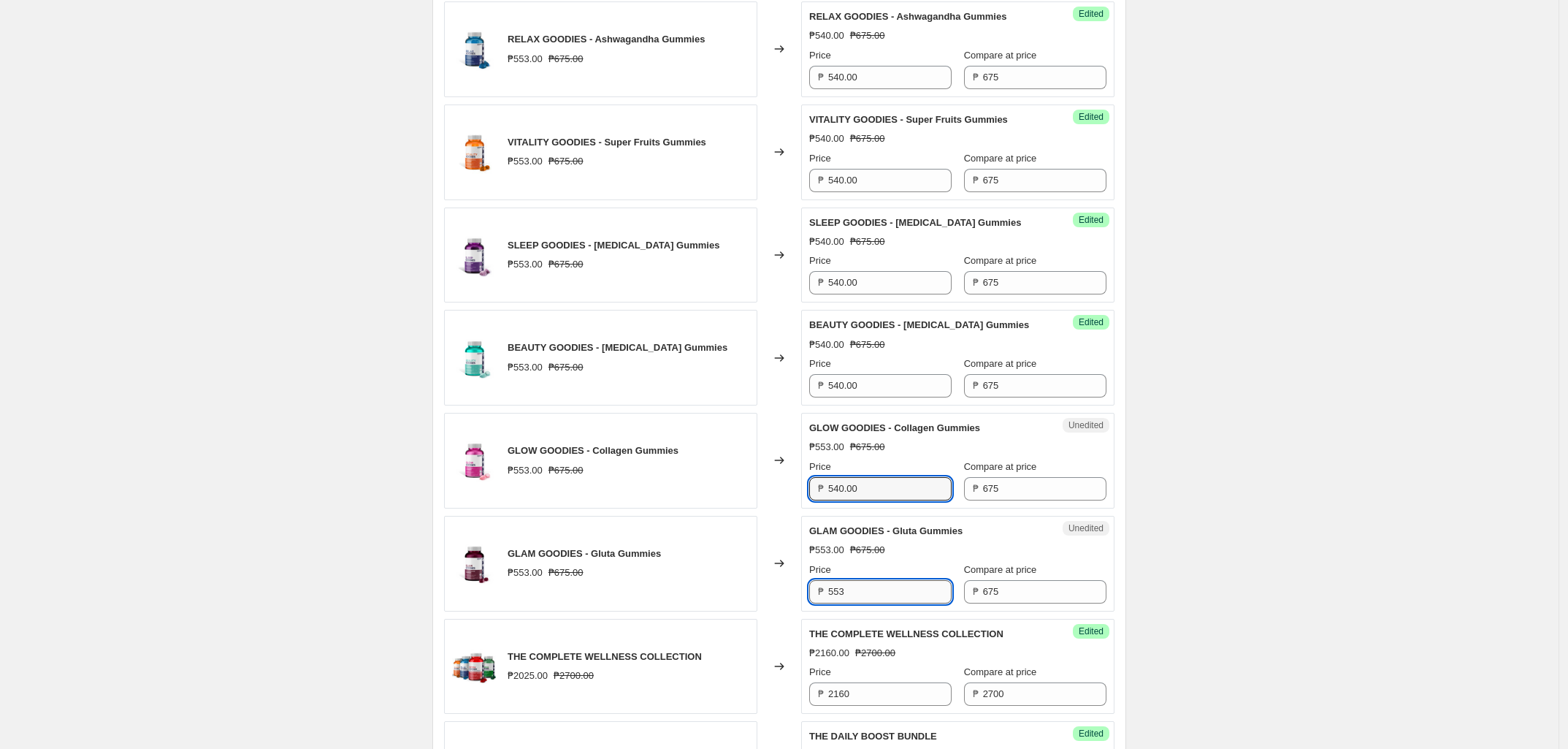
click at [872, 604] on input "553" at bounding box center [890, 592] width 123 height 24
paste input "40.00"
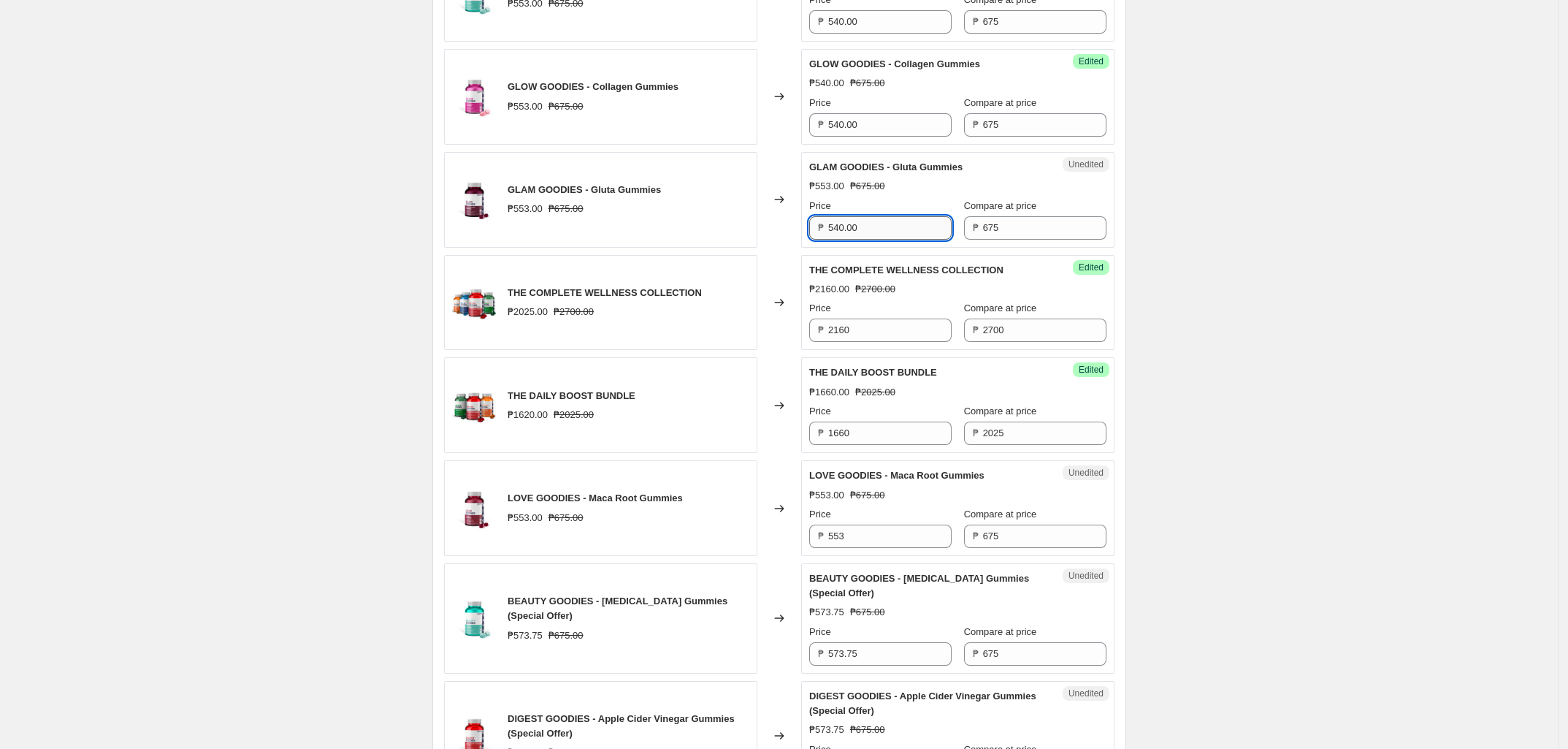
scroll to position [1061, 0]
type input "540.00"
click at [862, 547] on input "553" at bounding box center [890, 535] width 123 height 24
paste input "40.00"
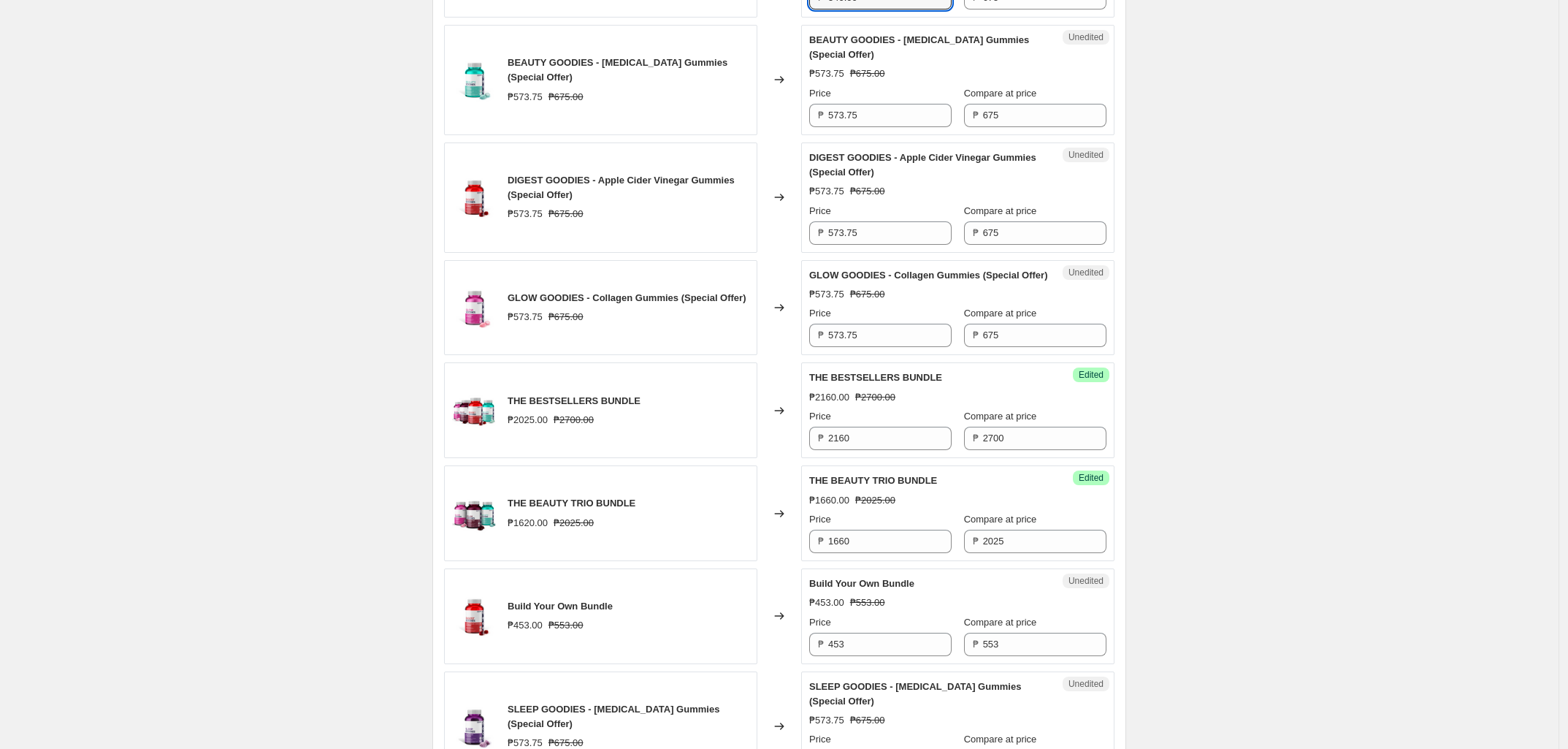
scroll to position [1609, 0]
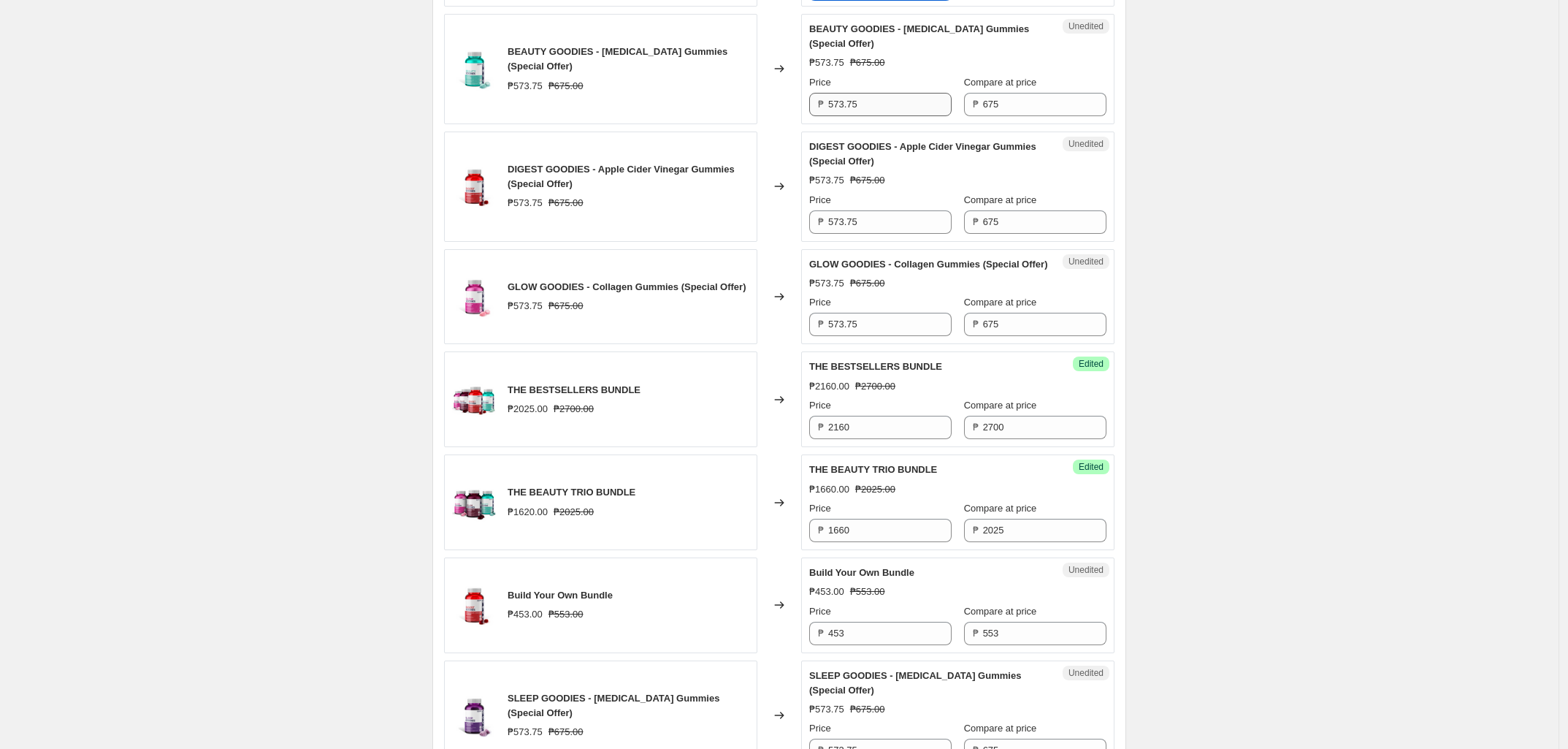
type input "540.00"
drag, startPoint x: 863, startPoint y: 123, endPoint x: 807, endPoint y: 121, distance: 56.0
click at [809, 121] on div "Unedited BEAUTY GOODIES - [MEDICAL_DATA] Gummies (Special Offer) ₱573.75 ₱675.0…" at bounding box center [958, 68] width 313 height 110
type input "575"
click at [875, 233] on input "573.75" at bounding box center [890, 222] width 123 height 24
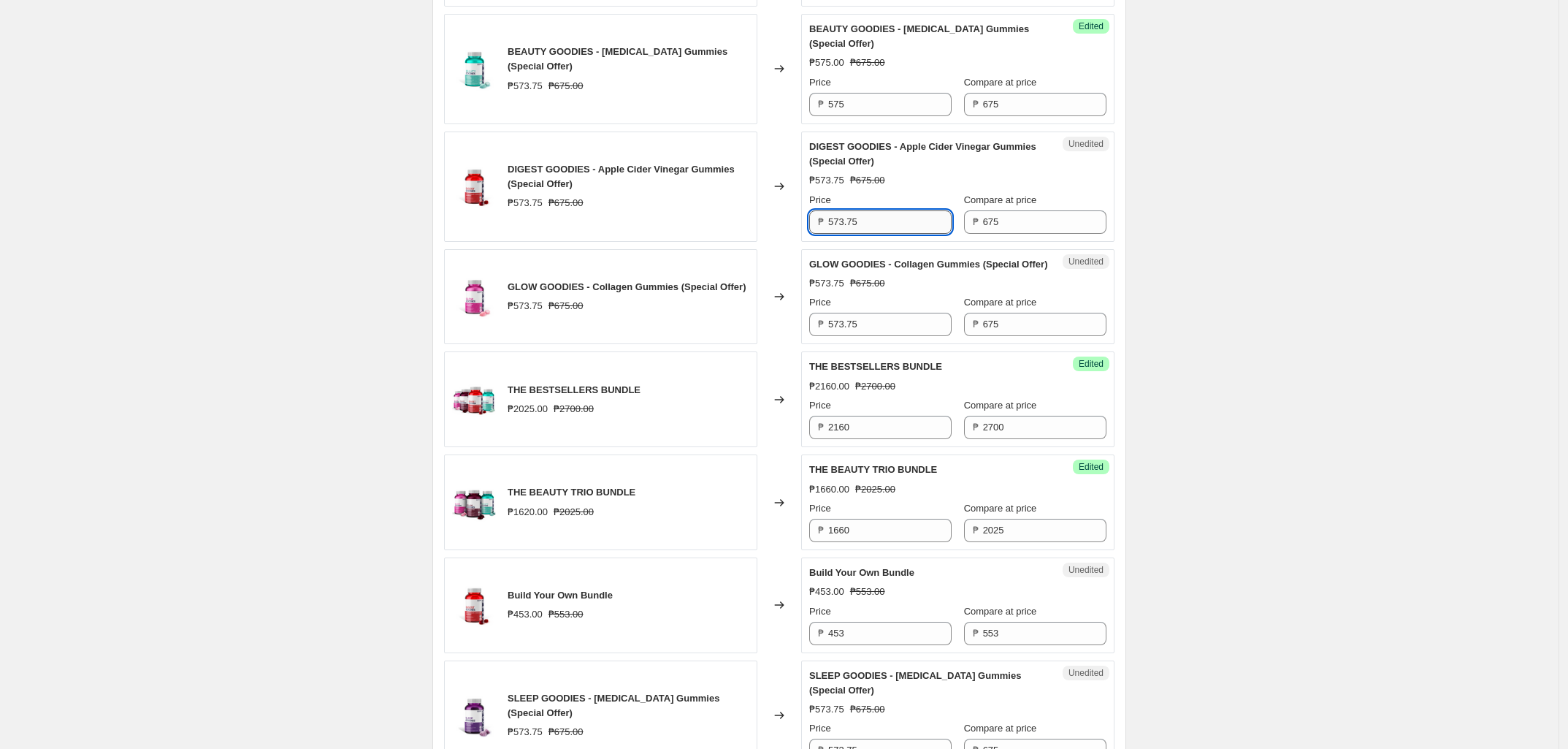
click at [875, 233] on input "573.75" at bounding box center [890, 222] width 123 height 24
paste input "text"
type input "575"
click at [882, 336] on input "573.75" at bounding box center [890, 324] width 123 height 24
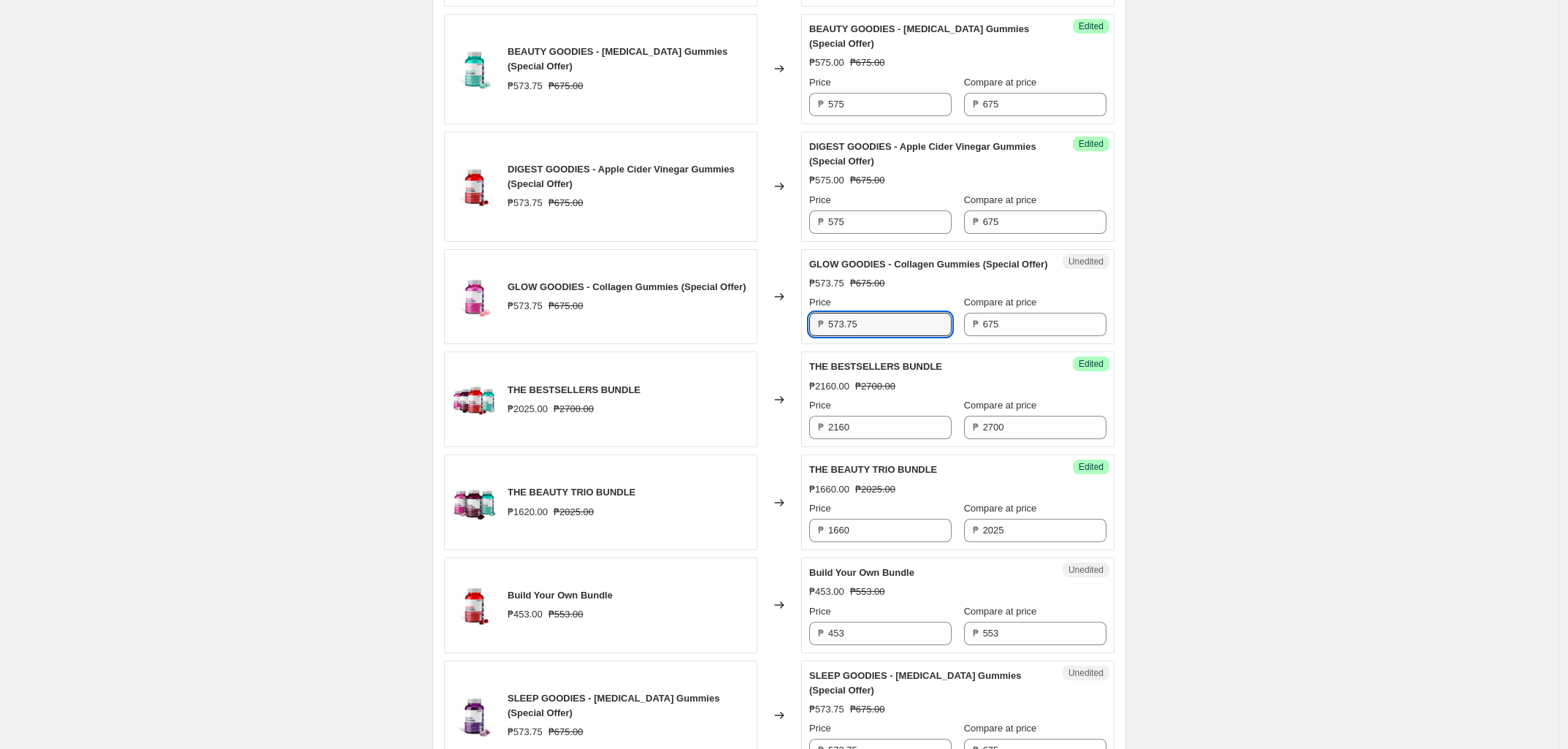
paste input "text"
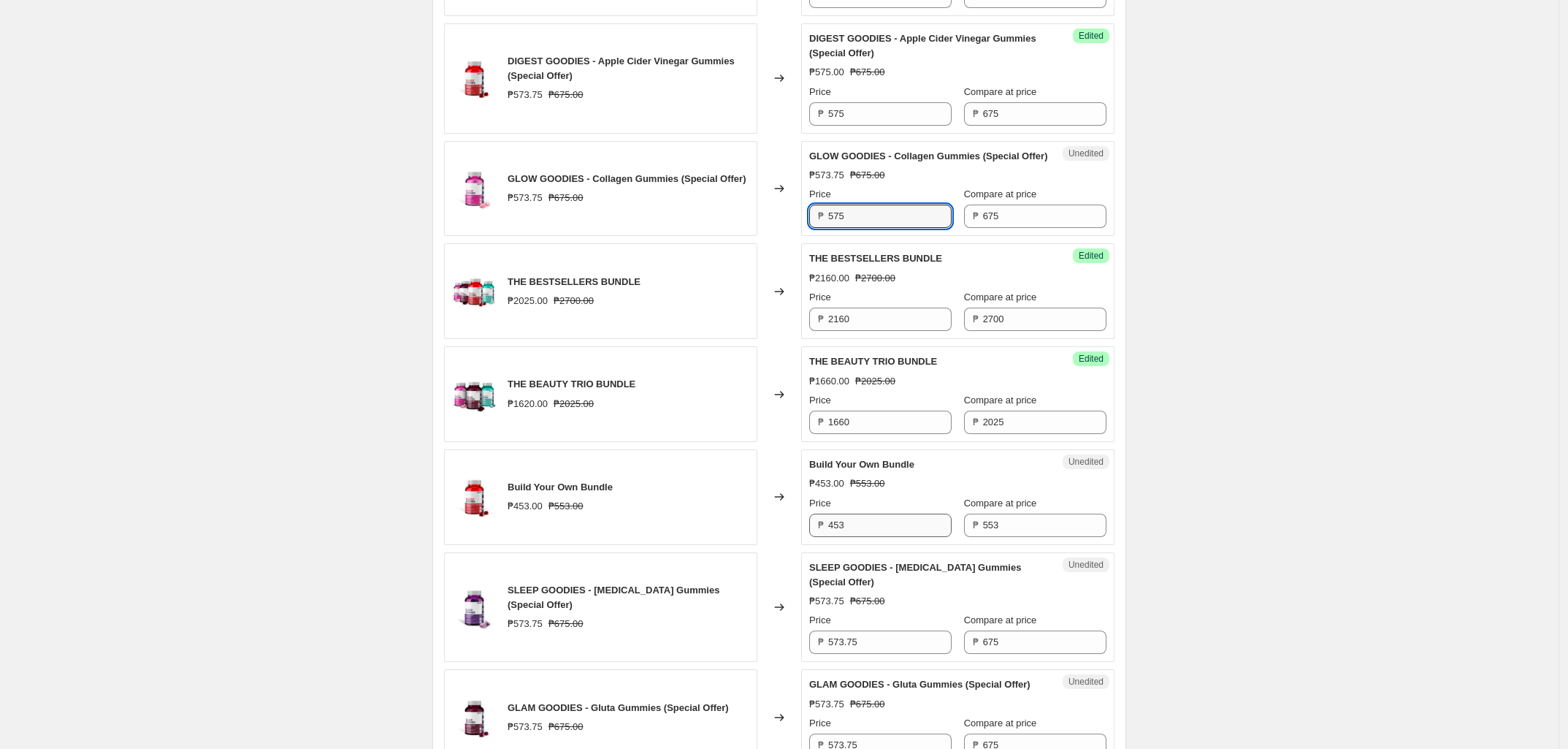
scroll to position [1883, 0]
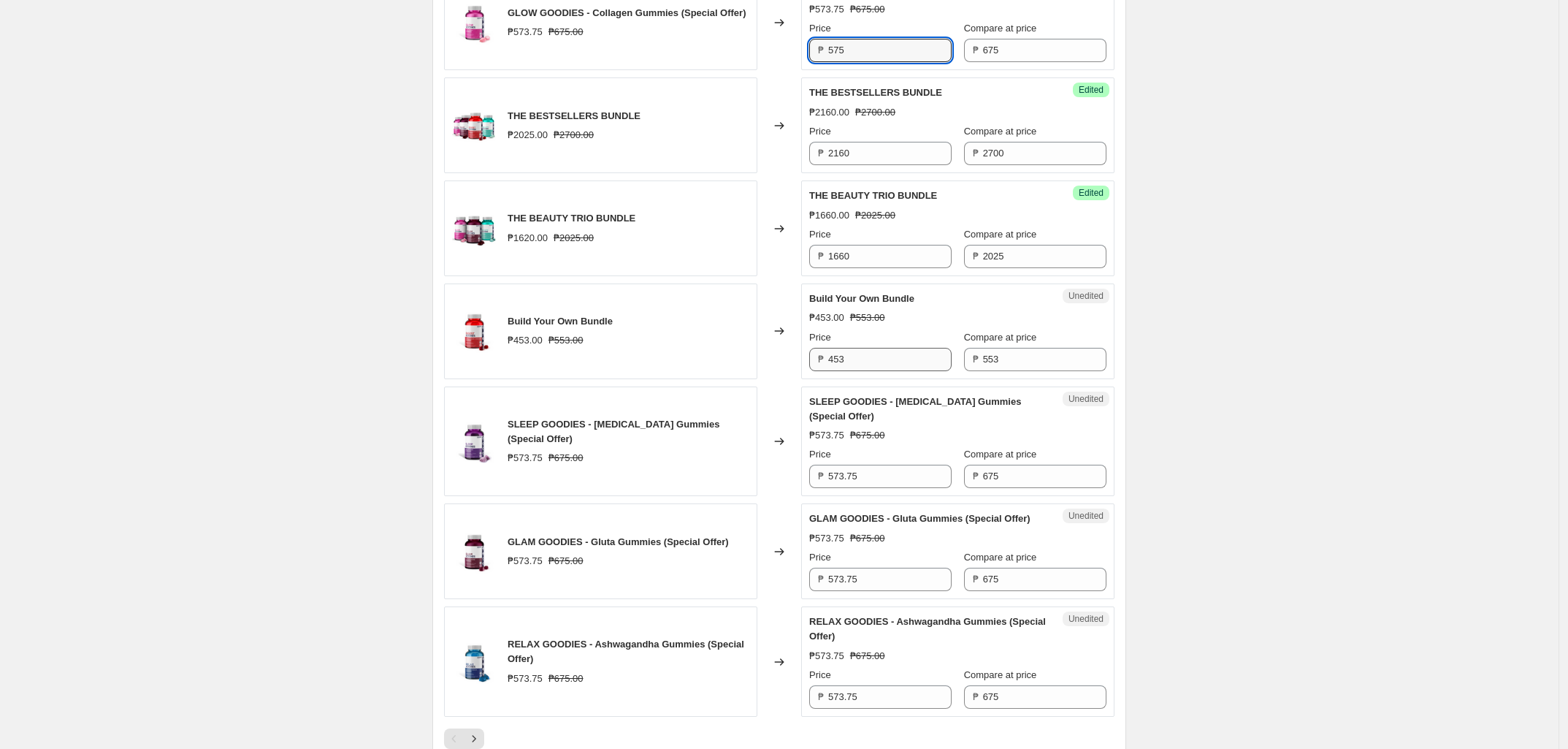
type input "575"
click at [877, 371] on input "453" at bounding box center [890, 360] width 123 height 24
paste input "575"
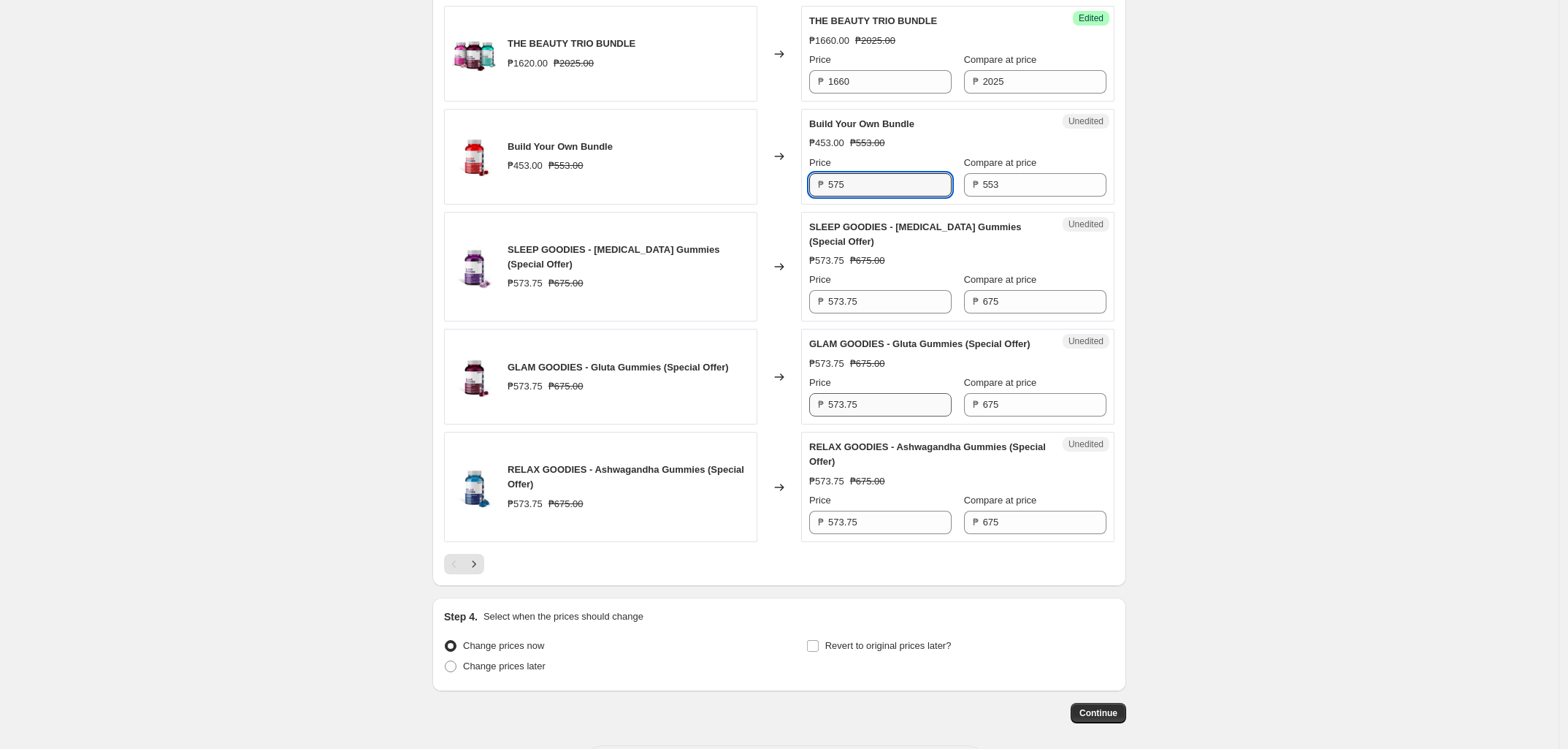
scroll to position [2065, 0]
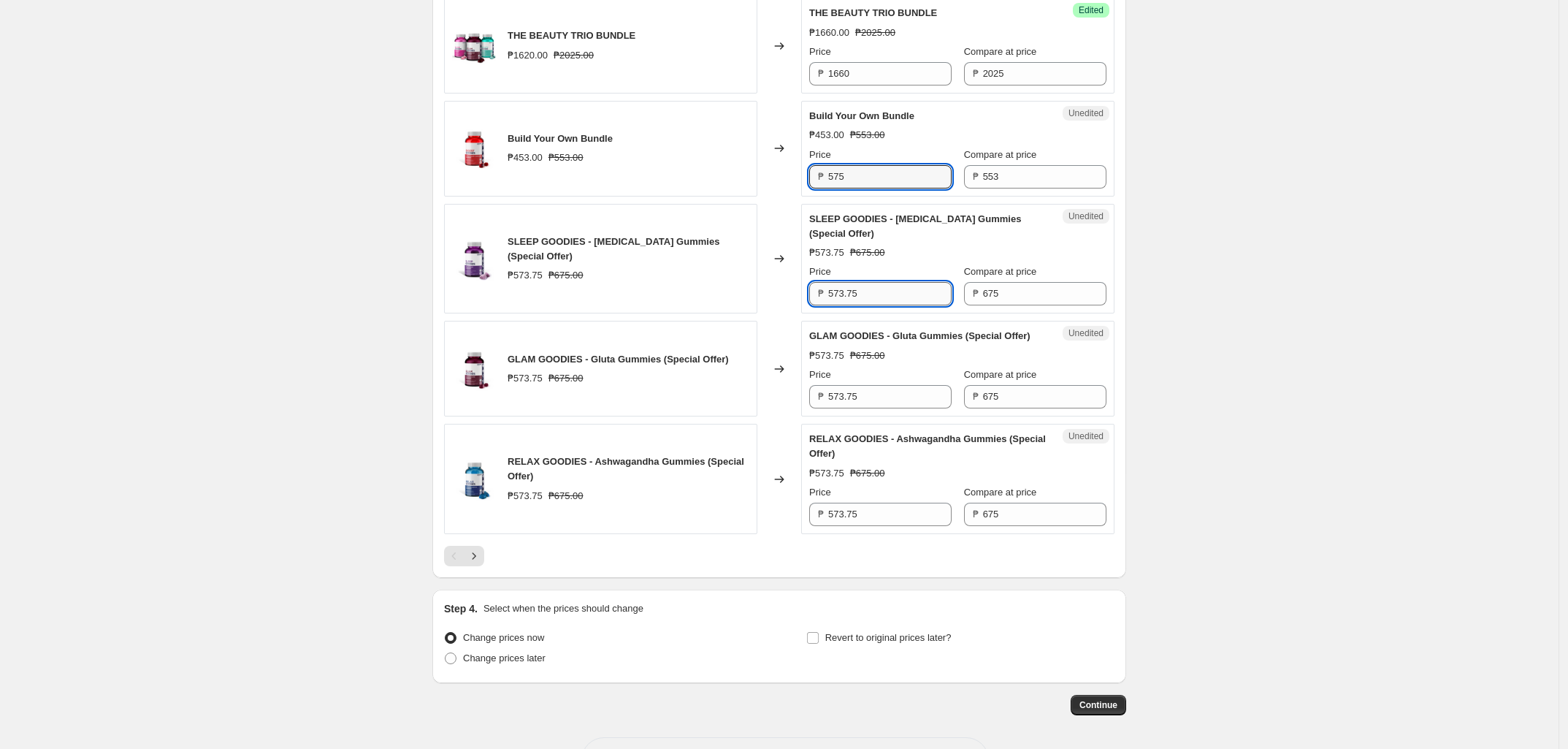
click at [887, 306] on div "SLEEP GOODIES - [MEDICAL_DATA] Gummies (Special Offer) ₱573.75 ₱675.00 Price ₱ …" at bounding box center [957, 259] width 297 height 94
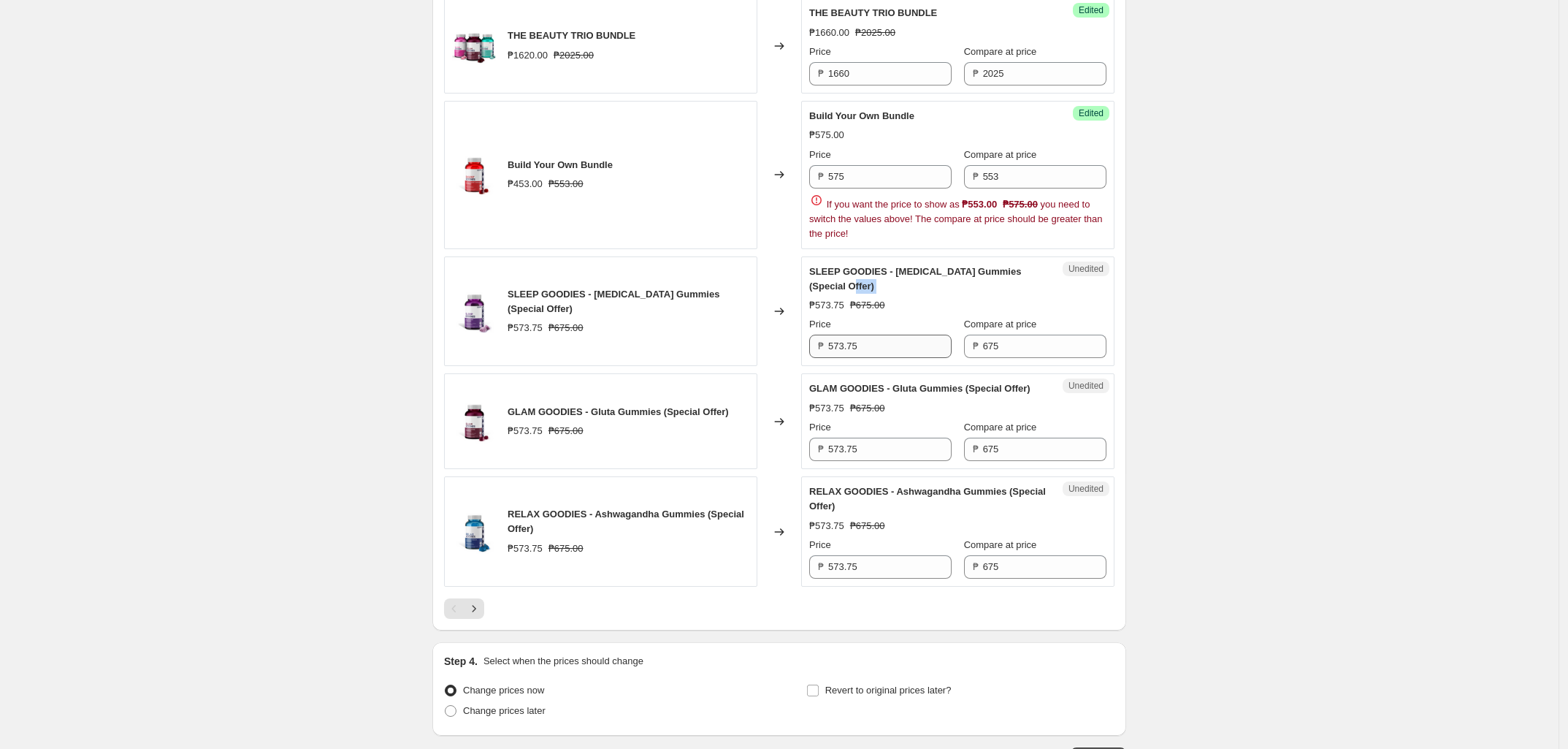
click at [887, 293] on div "SLEEP GOODIES - [MEDICAL_DATA] Gummies (Special Offer)" at bounding box center [928, 279] width 239 height 29
drag, startPoint x: 862, startPoint y: 211, endPoint x: 790, endPoint y: 209, distance: 72.0
click at [790, 209] on div "Build Your Own Bundle ₱453.00 ₱553.00 Changed to Success Edited Build Your Own …" at bounding box center [779, 174] width 671 height 148
type input "450"
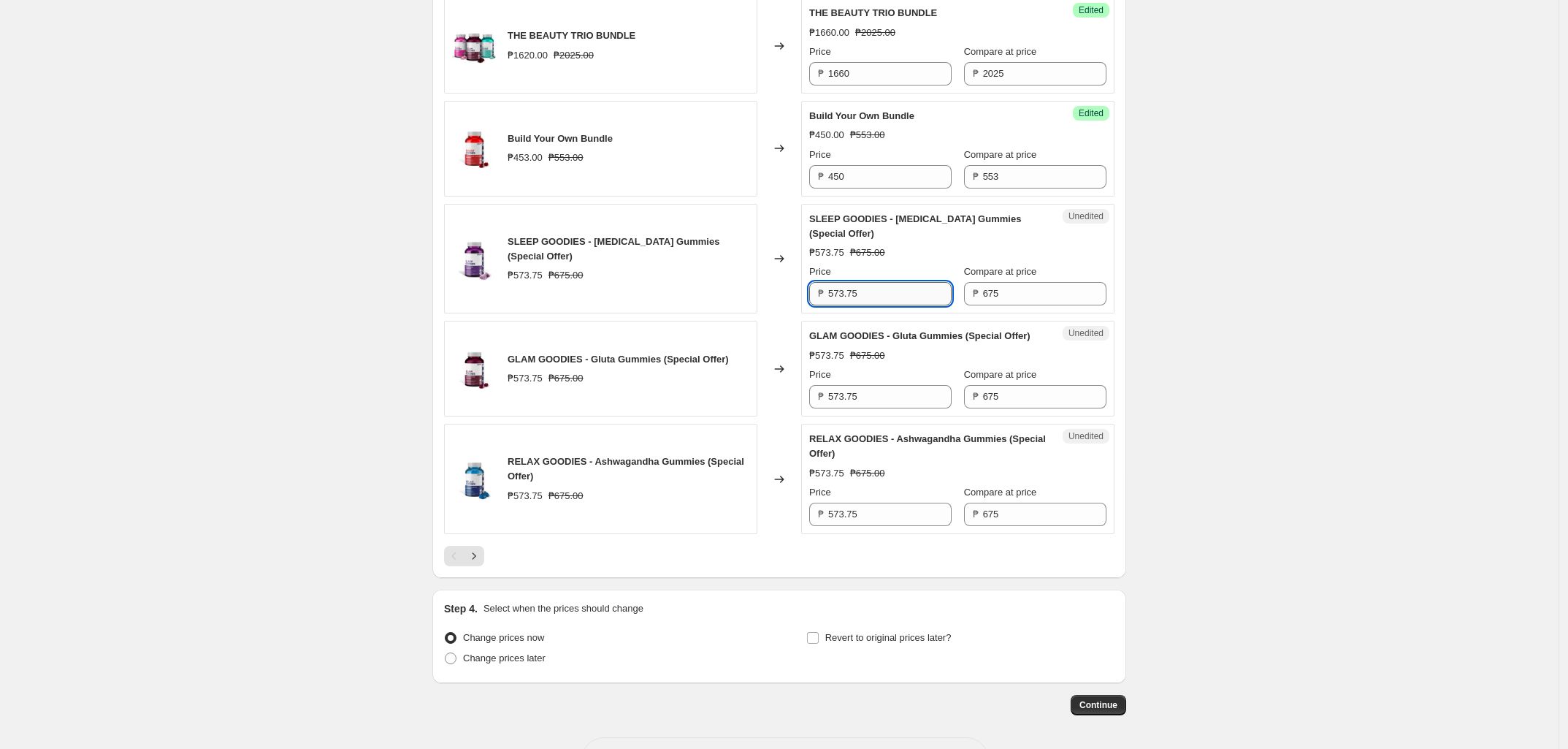
click at [892, 341] on span "GLAM GOODIES - Gluta Gummies (Special Offer)" at bounding box center [920, 336] width 222 height 11
click at [881, 305] on input "573.75" at bounding box center [890, 294] width 123 height 24
paste input "text"
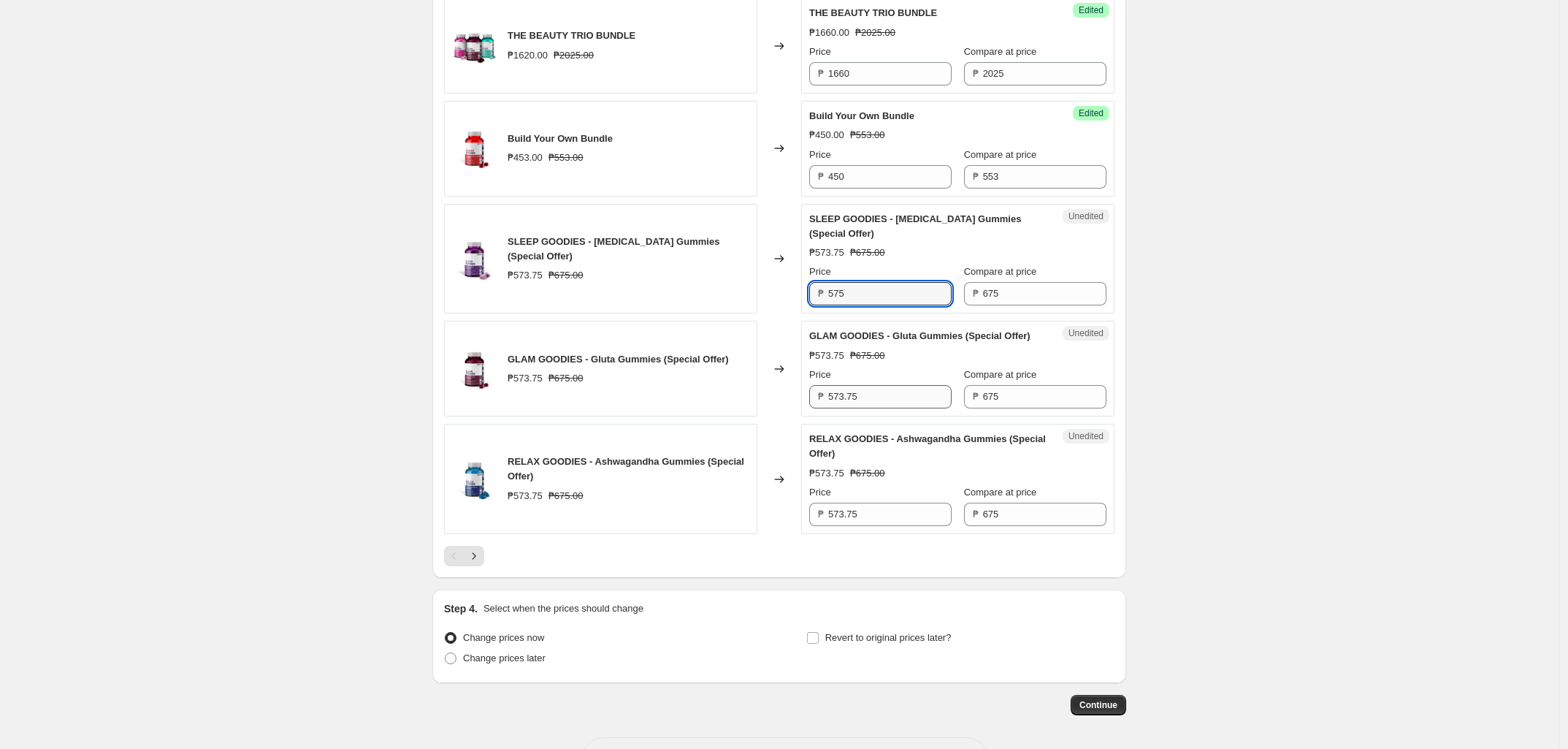
type input "575"
click at [878, 409] on input "573.75" at bounding box center [890, 397] width 123 height 24
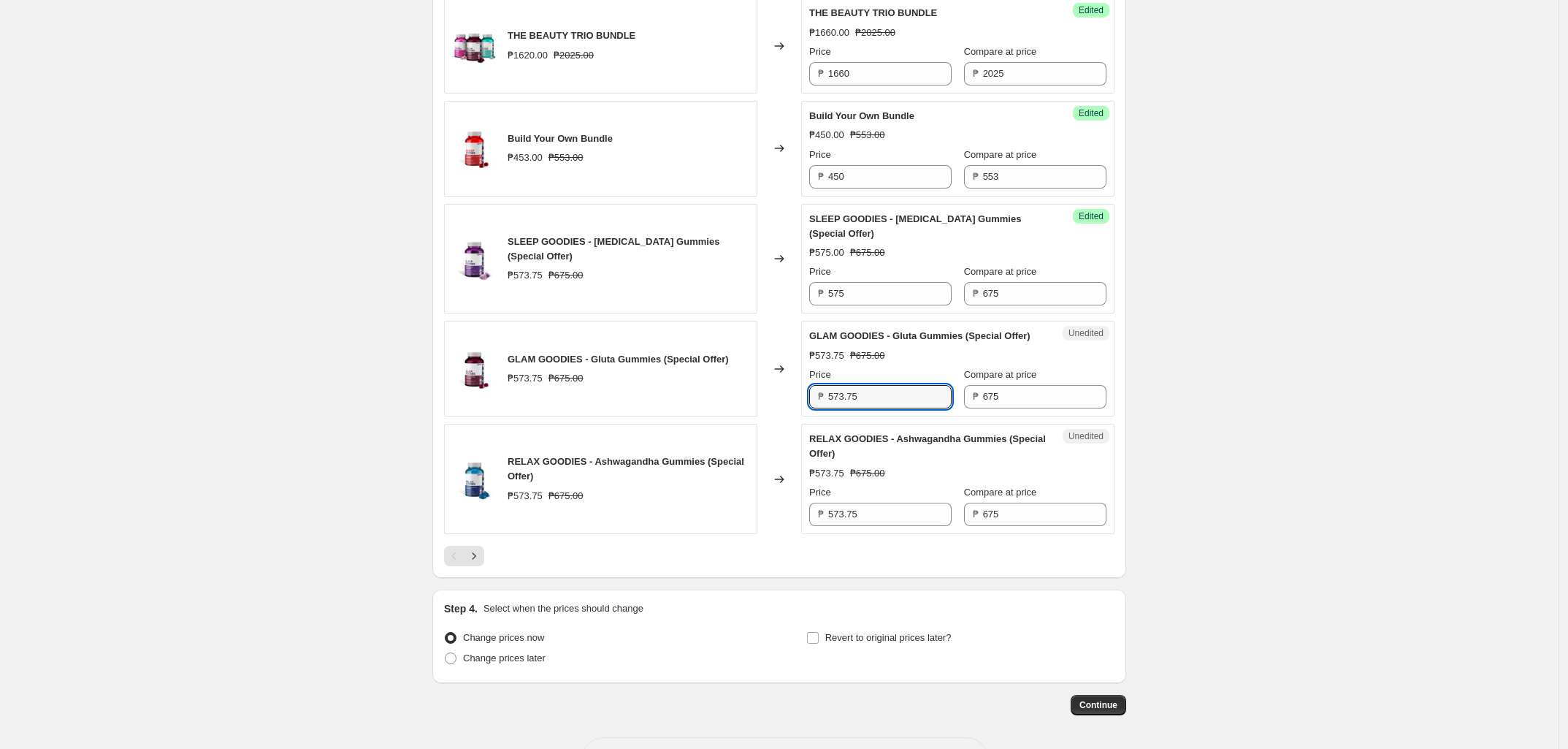
paste input "text"
type input "575"
click at [901, 526] on input "573.75" at bounding box center [890, 515] width 123 height 24
paste input "text"
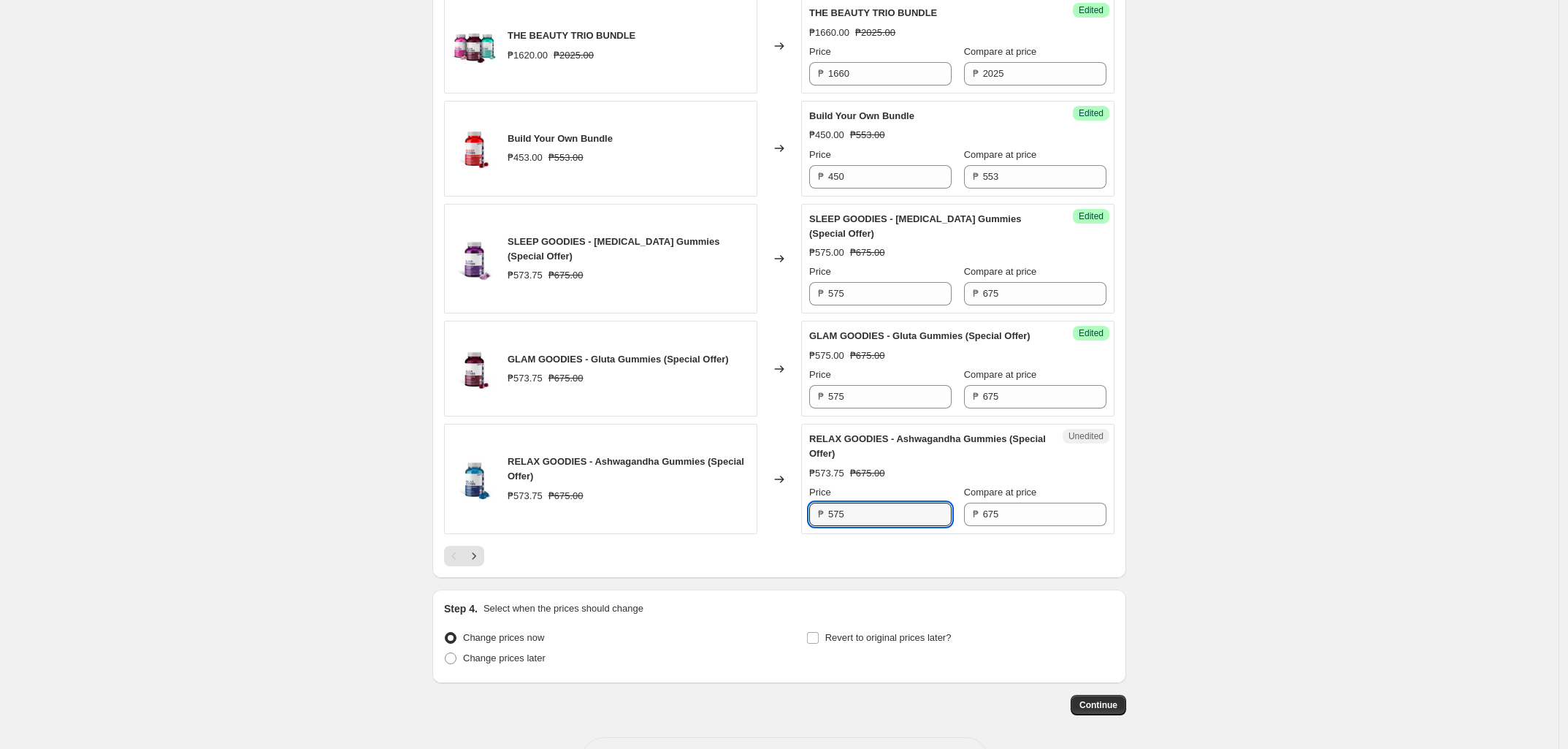
type input "575"
click at [516, 663] on span "Change prices later" at bounding box center [504, 657] width 83 height 11
click at [446, 653] on input "Change prices later" at bounding box center [445, 652] width 1 height 1
radio input "true"
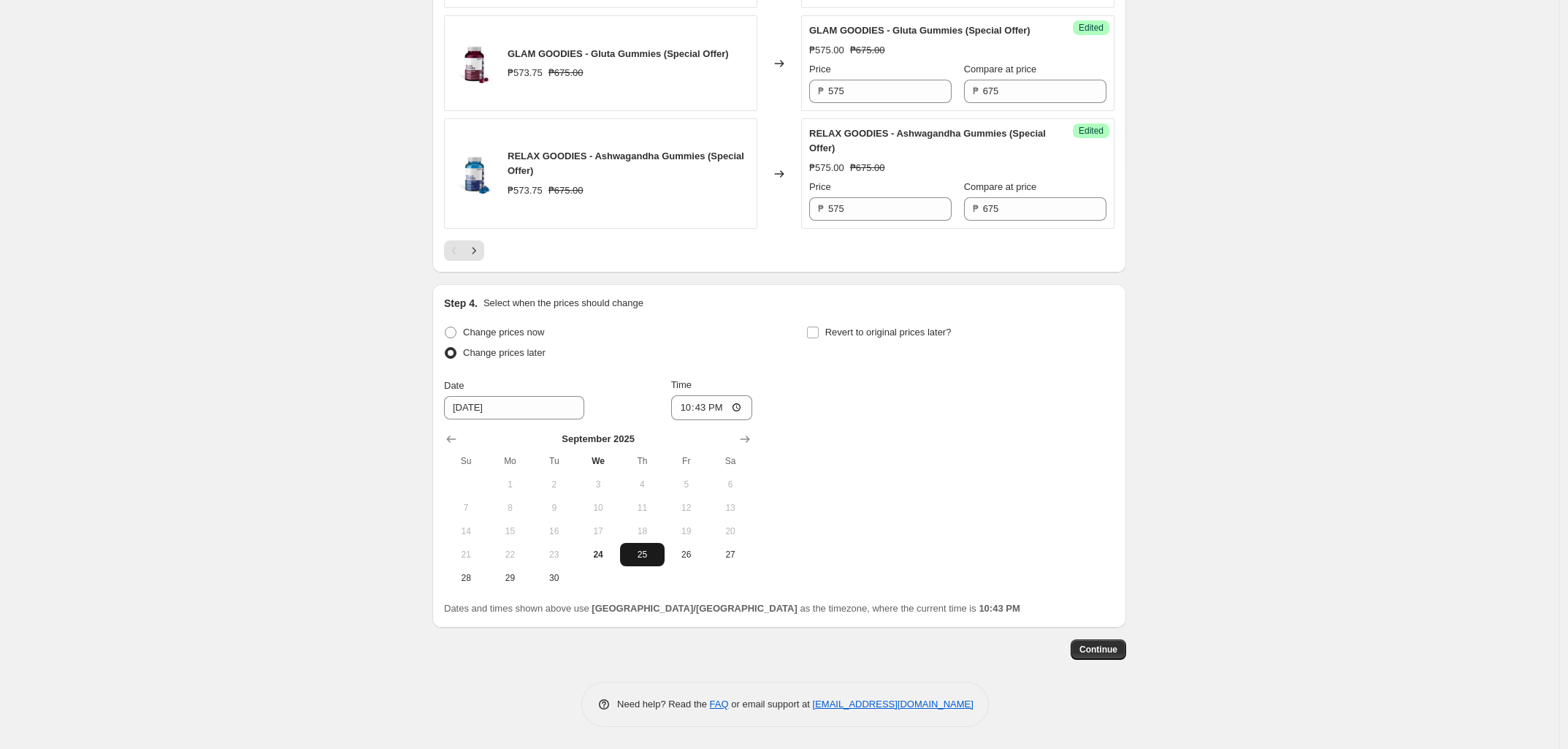
scroll to position [2407, 0]
click at [647, 552] on span "25" at bounding box center [641, 554] width 32 height 12
click at [736, 406] on input "22:43" at bounding box center [712, 407] width 82 height 25
type input "00:00"
click at [935, 498] on div "Change prices now Change prices later Date [DATE] Time 00:00 [DATE] Su Mo Tu We…" at bounding box center [779, 456] width 671 height 267
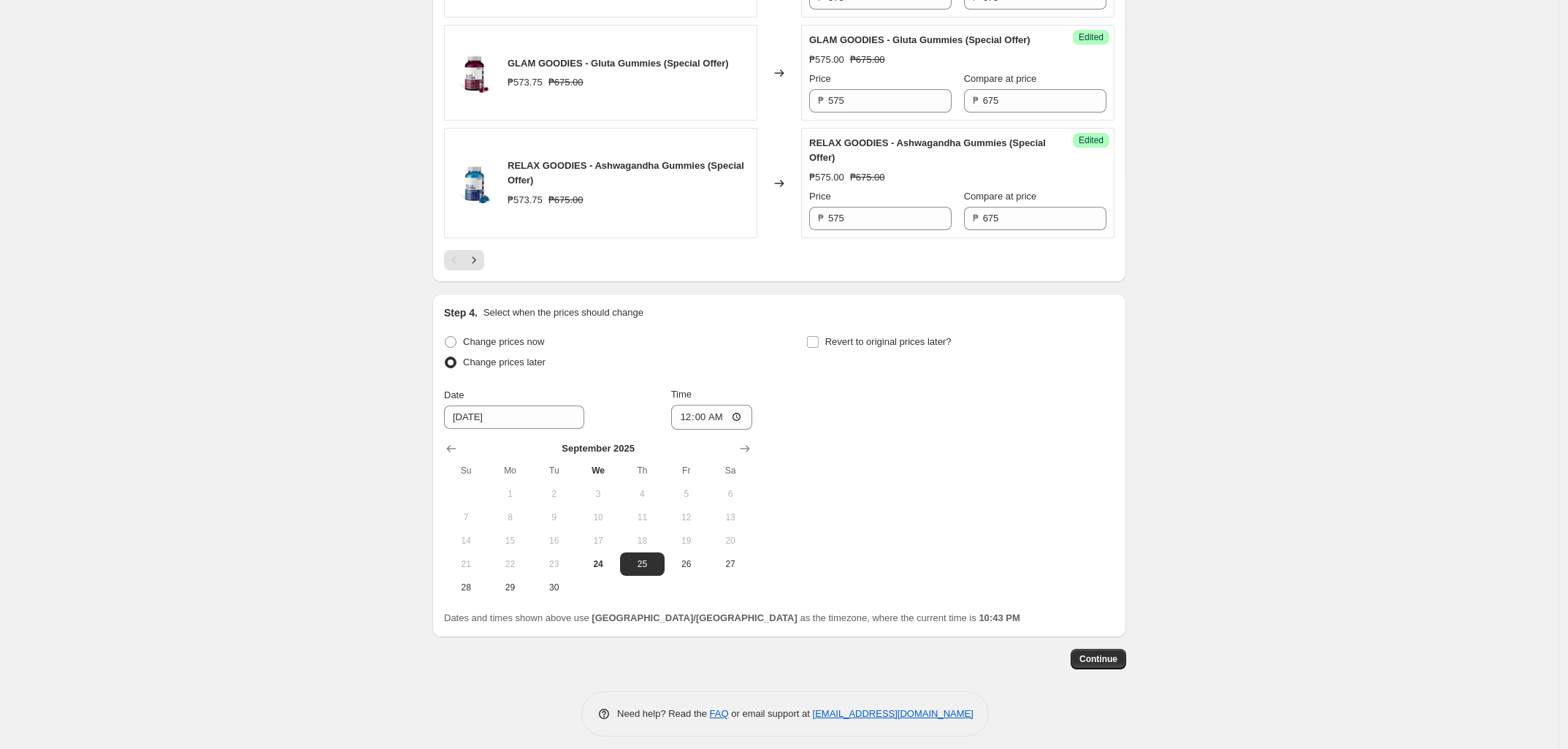
scroll to position [2374, 0]
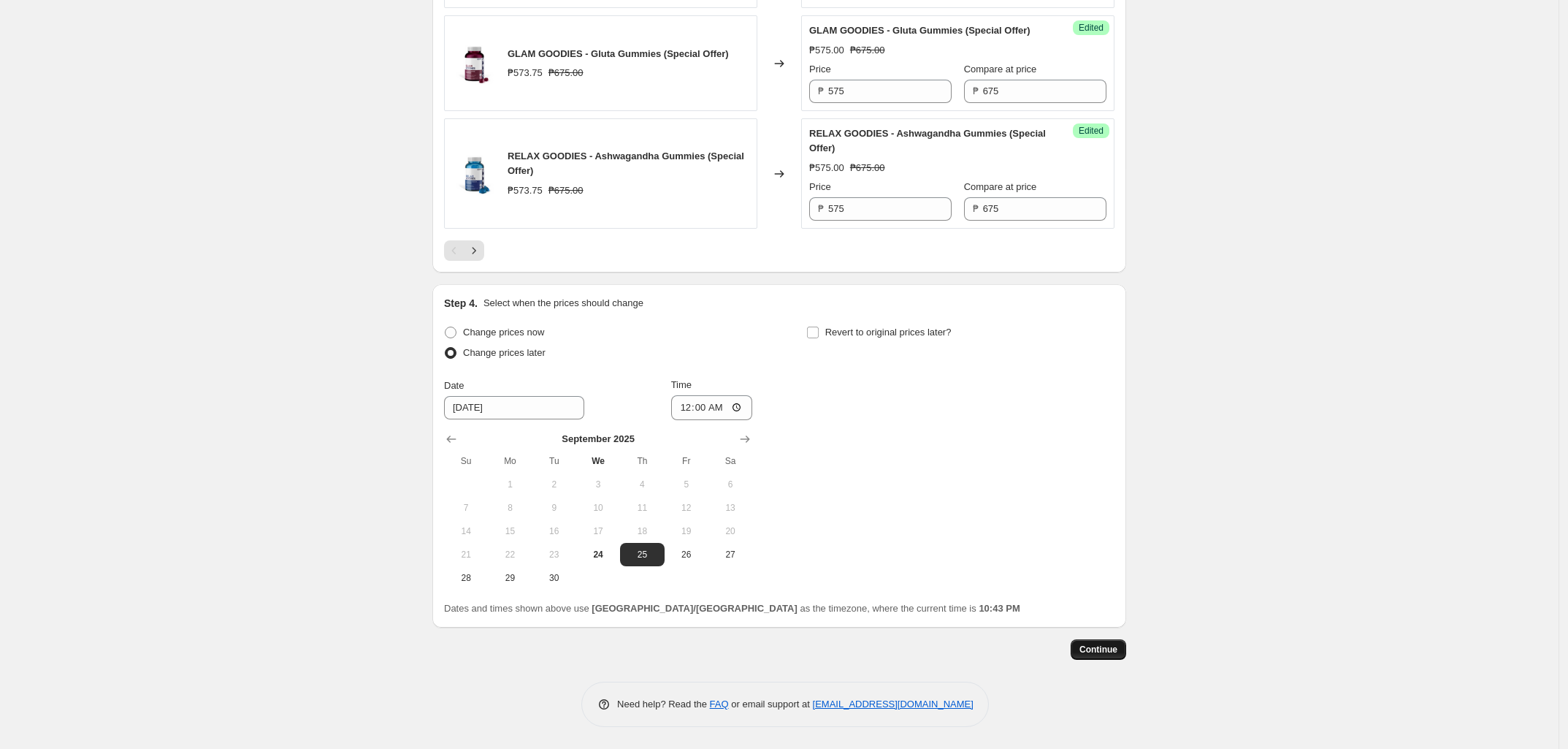
click at [1112, 655] on span "Continue" at bounding box center [1099, 649] width 38 height 12
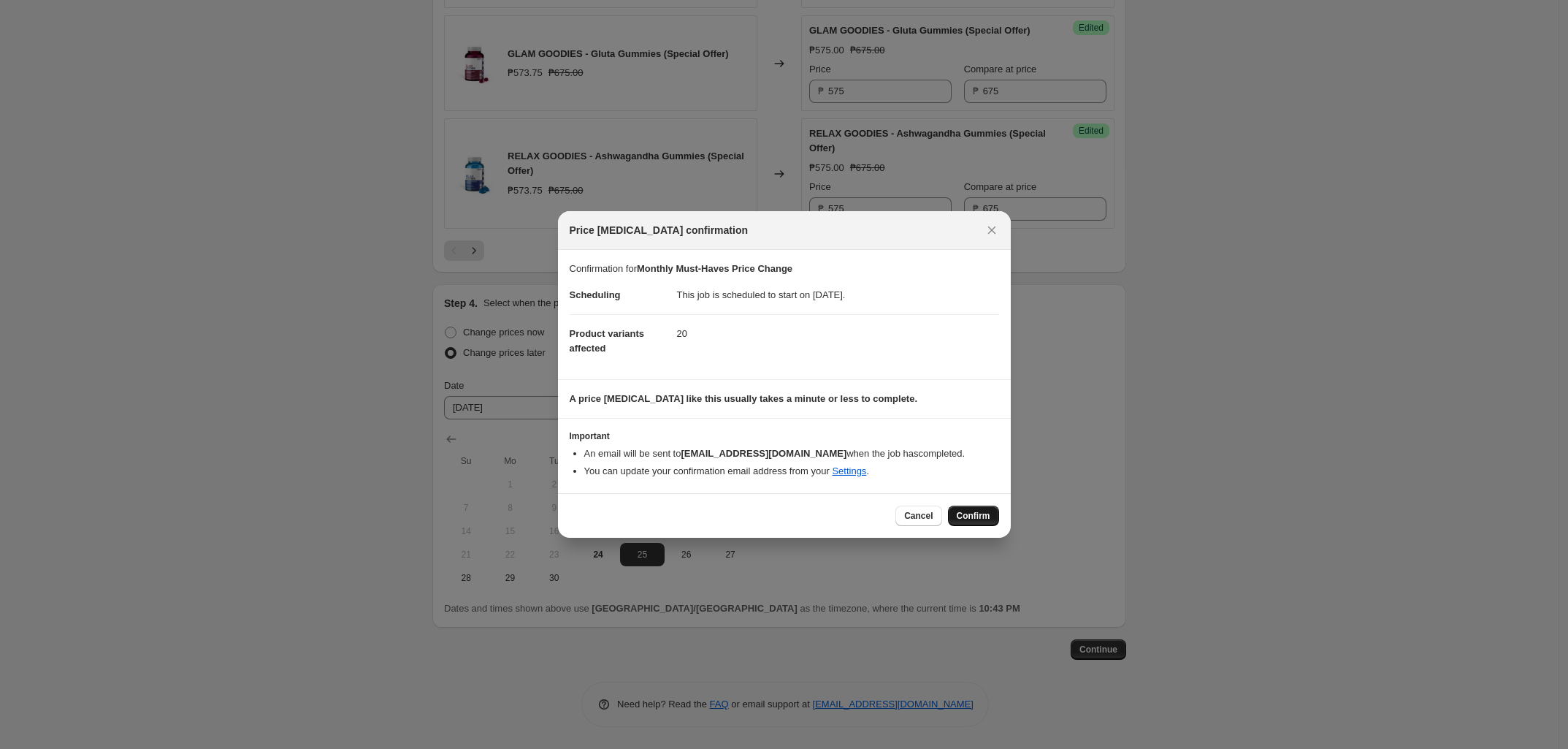
click at [980, 517] on span "Confirm" at bounding box center [973, 516] width 34 height 12
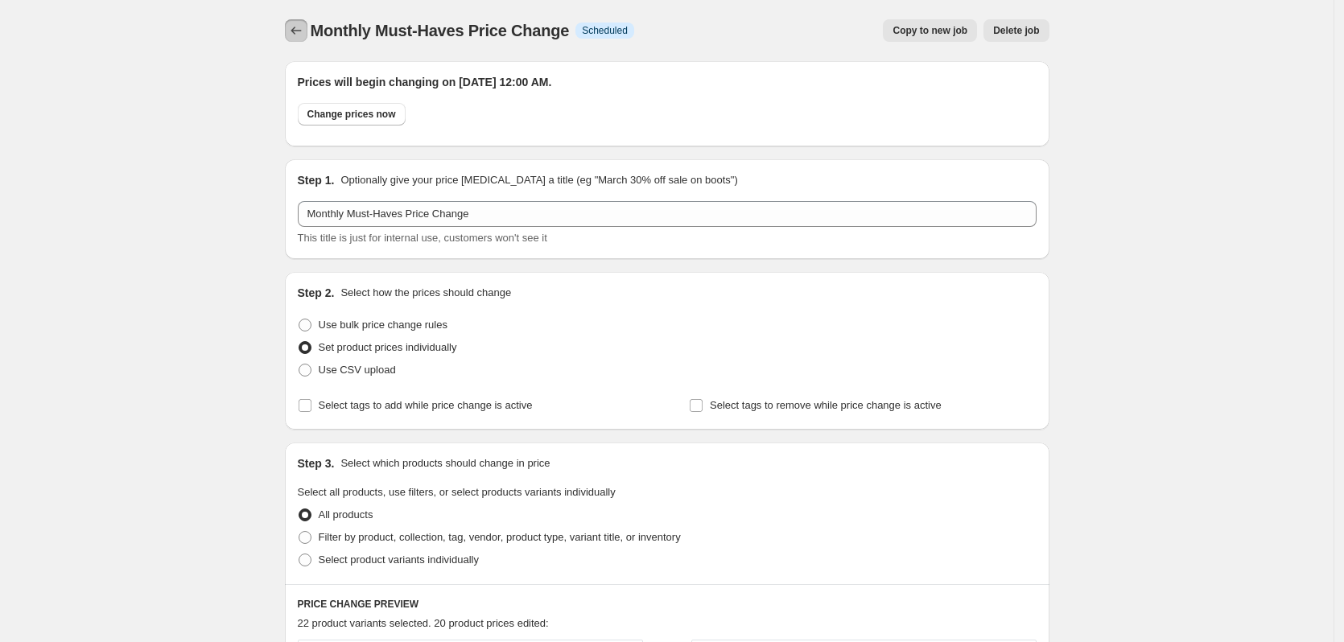
click at [295, 23] on button "Price change jobs" at bounding box center [296, 30] width 23 height 23
